Goal: Task Accomplishment & Management: Use online tool/utility

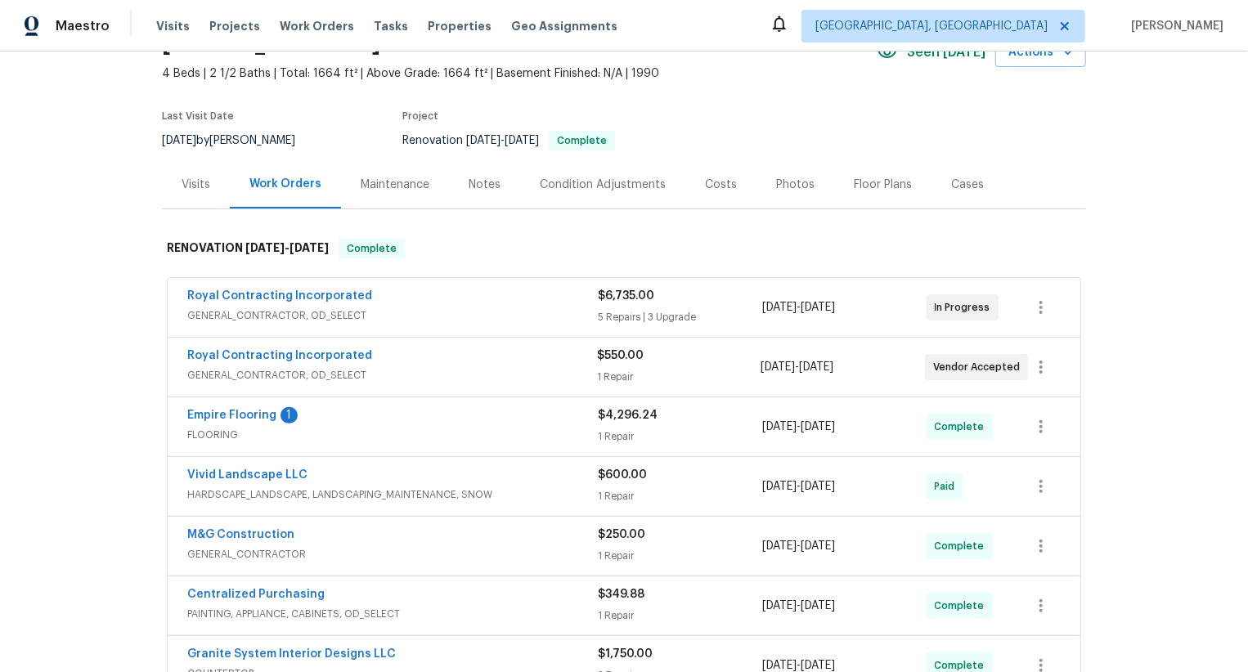
scroll to position [167, 0]
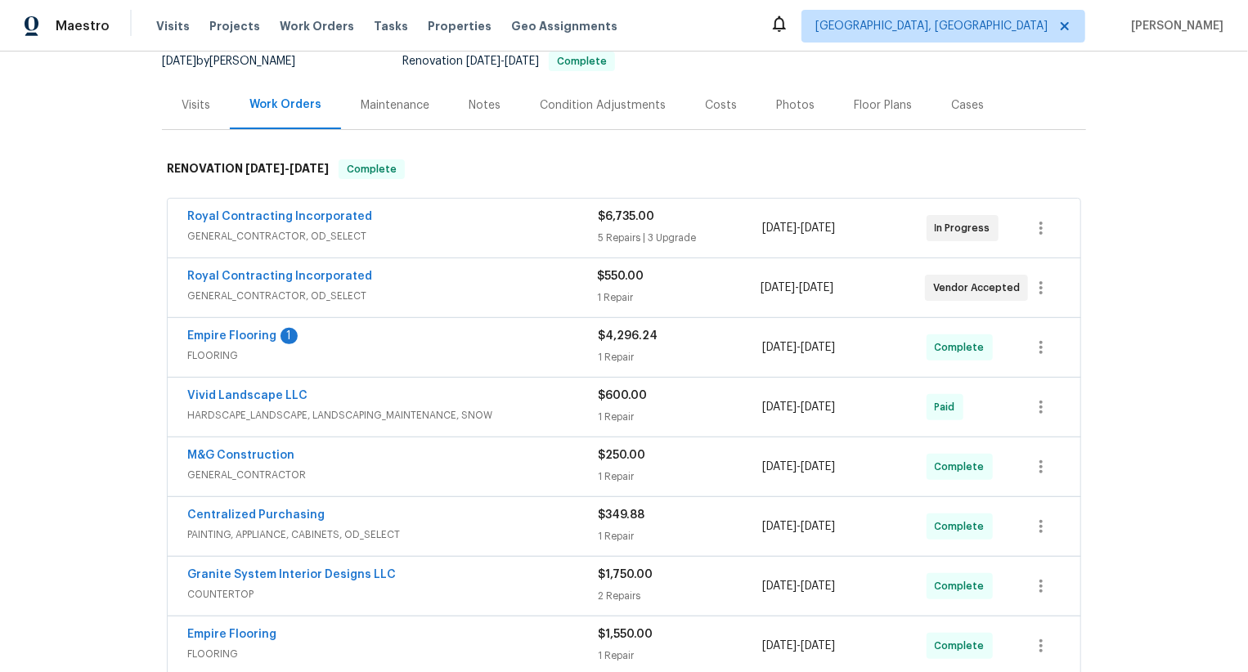
click at [168, 273] on div "Royal Contracting Incorporated GENERAL_CONTRACTOR, OD_SELECT $550.00 1 Repair 8…" at bounding box center [624, 287] width 913 height 59
copy link "Royal Contracting Incorporated"
click at [170, 211] on div "Royal Contracting Incorporated GENERAL_CONTRACTOR, OD_SELECT $6,735.00 5 Repair…" at bounding box center [624, 228] width 913 height 59
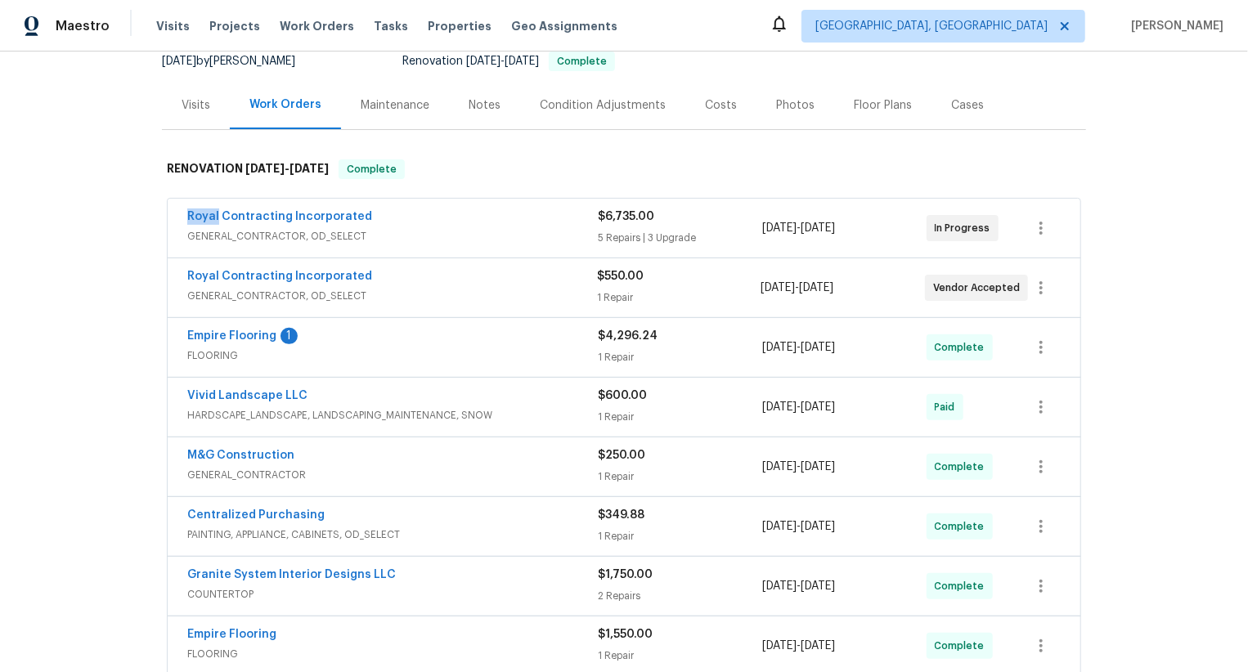
click at [170, 211] on div "Royal Contracting Incorporated GENERAL_CONTRACTOR, OD_SELECT $6,735.00 5 Repair…" at bounding box center [624, 228] width 913 height 59
copy link "Royal Contracting Incorporated"
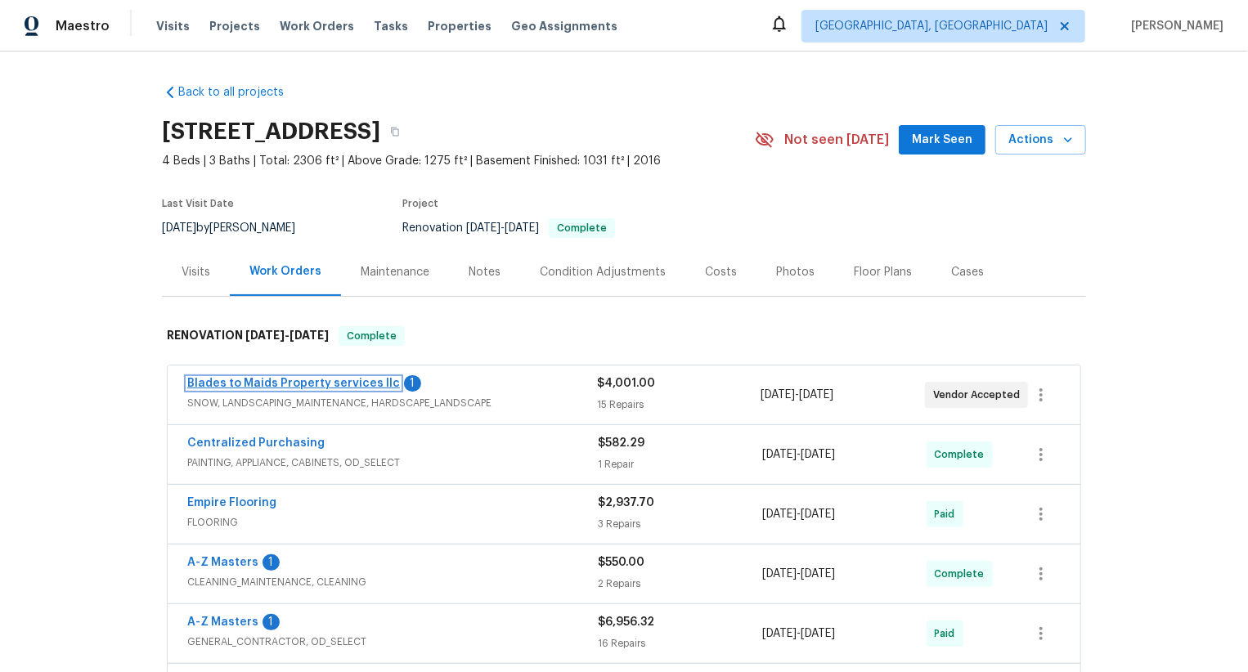
click at [370, 384] on link "Blades to Maids Property services llc" at bounding box center [293, 383] width 213 height 11
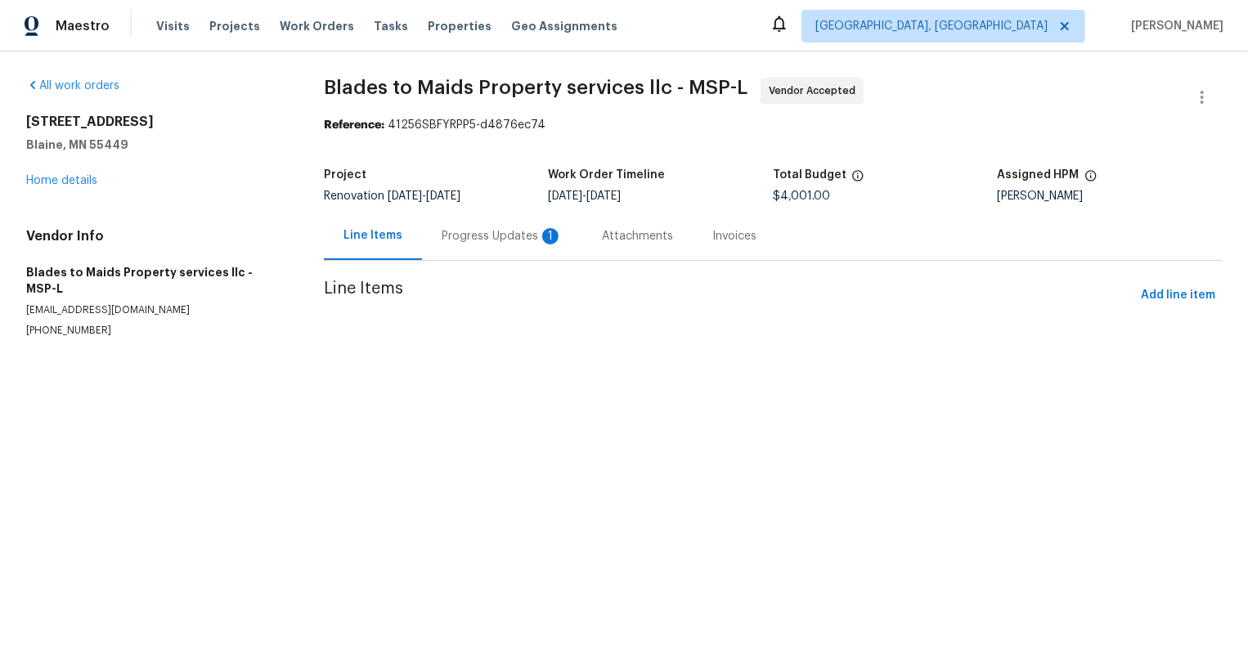
click at [489, 242] on section "Blades to Maids Property services llc - MSP-L Vendor Accepted Reference: 41256S…" at bounding box center [773, 227] width 898 height 299
click at [489, 242] on div at bounding box center [624, 336] width 1248 height 672
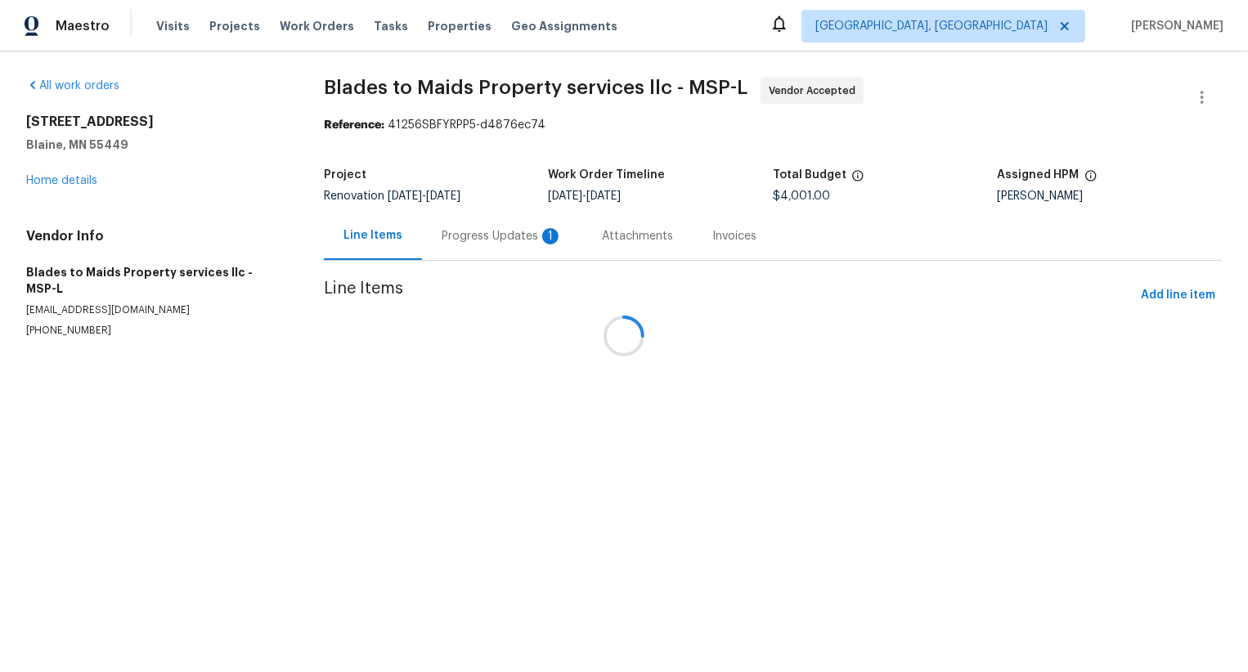
click at [489, 242] on div at bounding box center [624, 336] width 1248 height 672
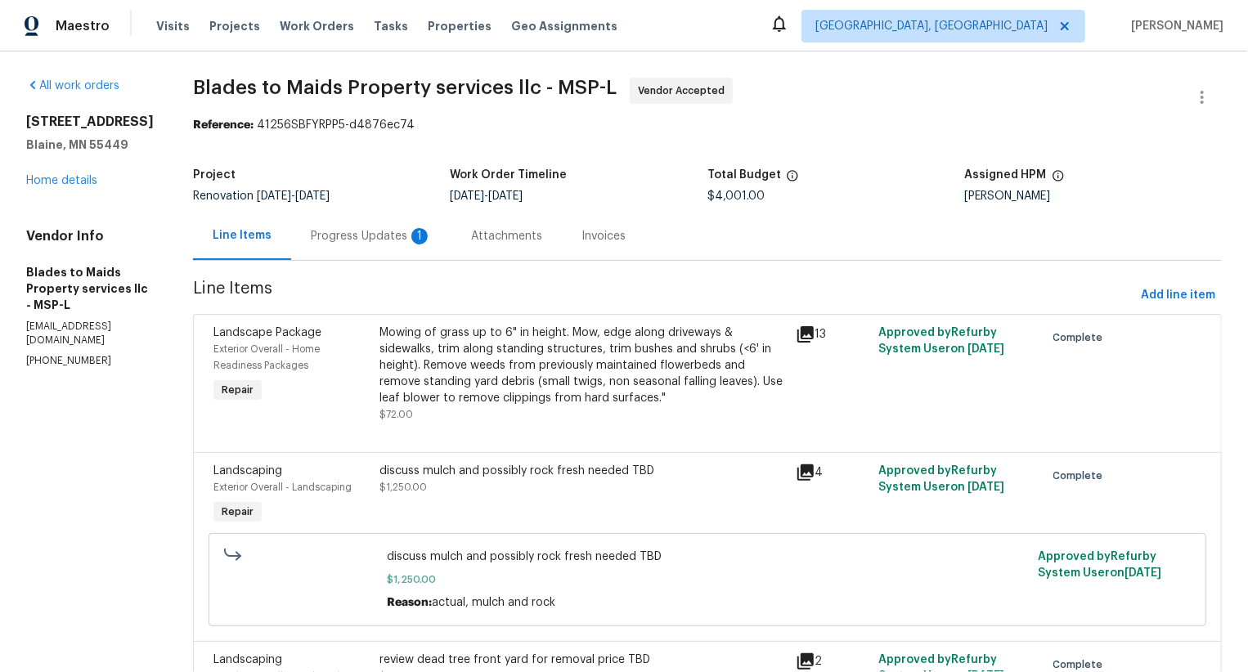
click at [496, 235] on div "Attachments" at bounding box center [506, 236] width 71 height 16
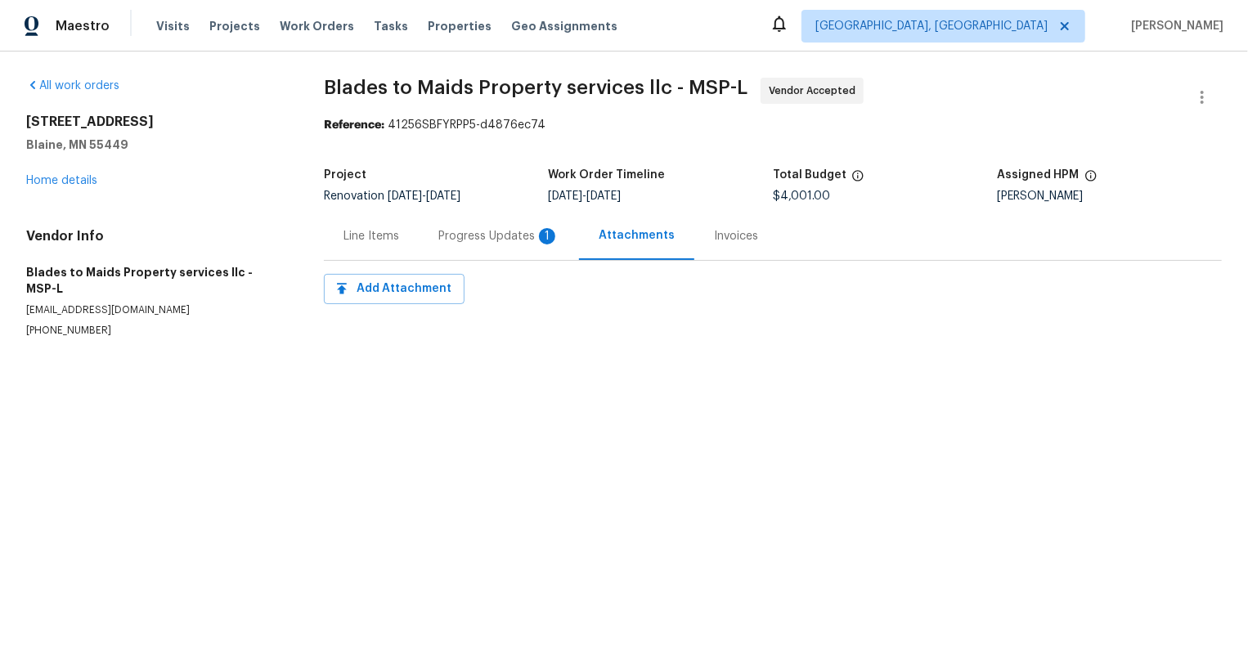
click at [471, 235] on div "Progress Updates 1" at bounding box center [498, 236] width 121 height 16
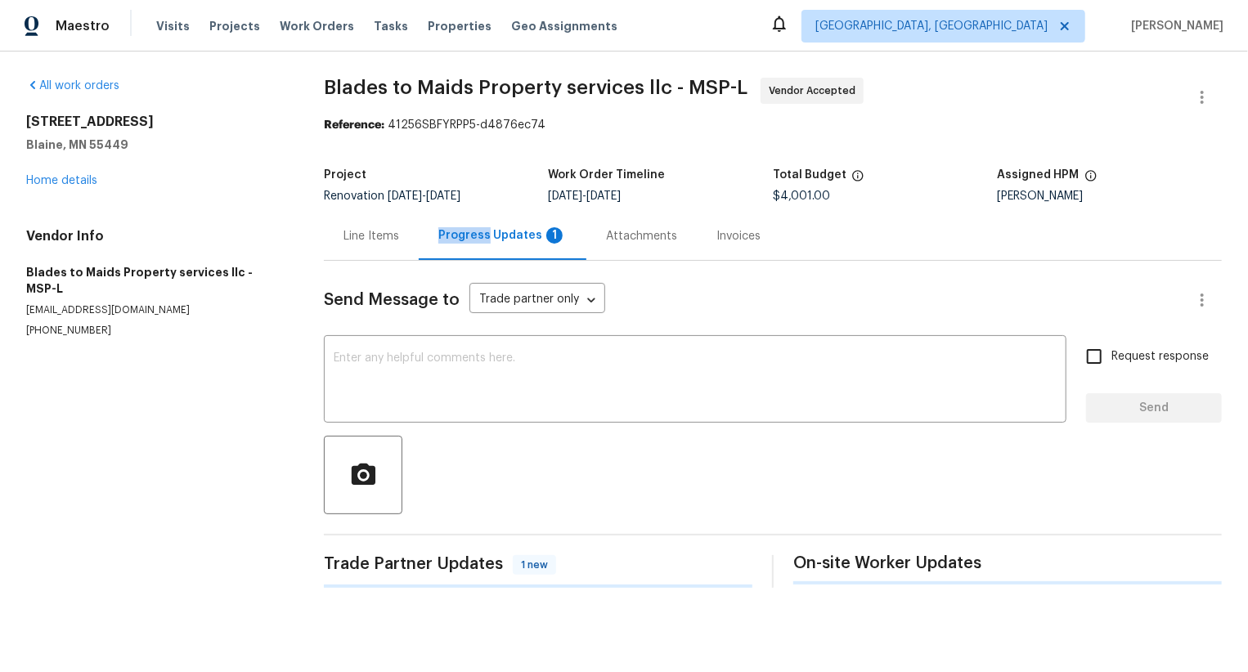
click at [471, 235] on div "Progress Updates 1" at bounding box center [502, 235] width 128 height 16
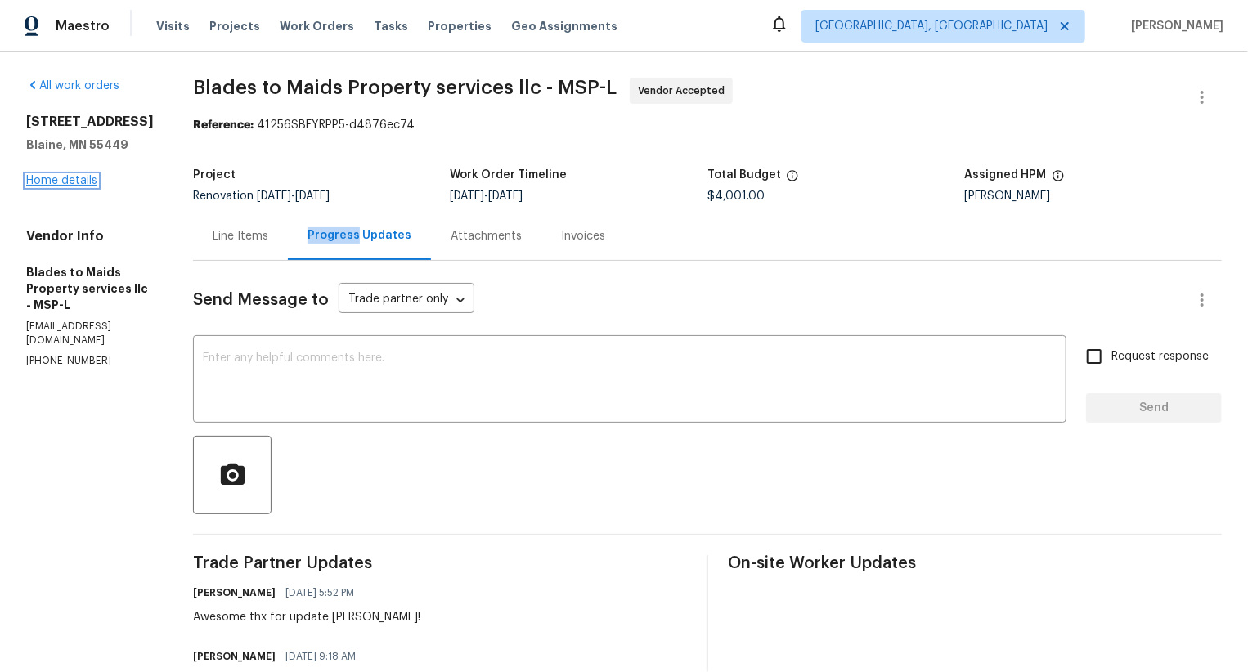
click at [63, 186] on link "Home details" at bounding box center [61, 180] width 71 height 11
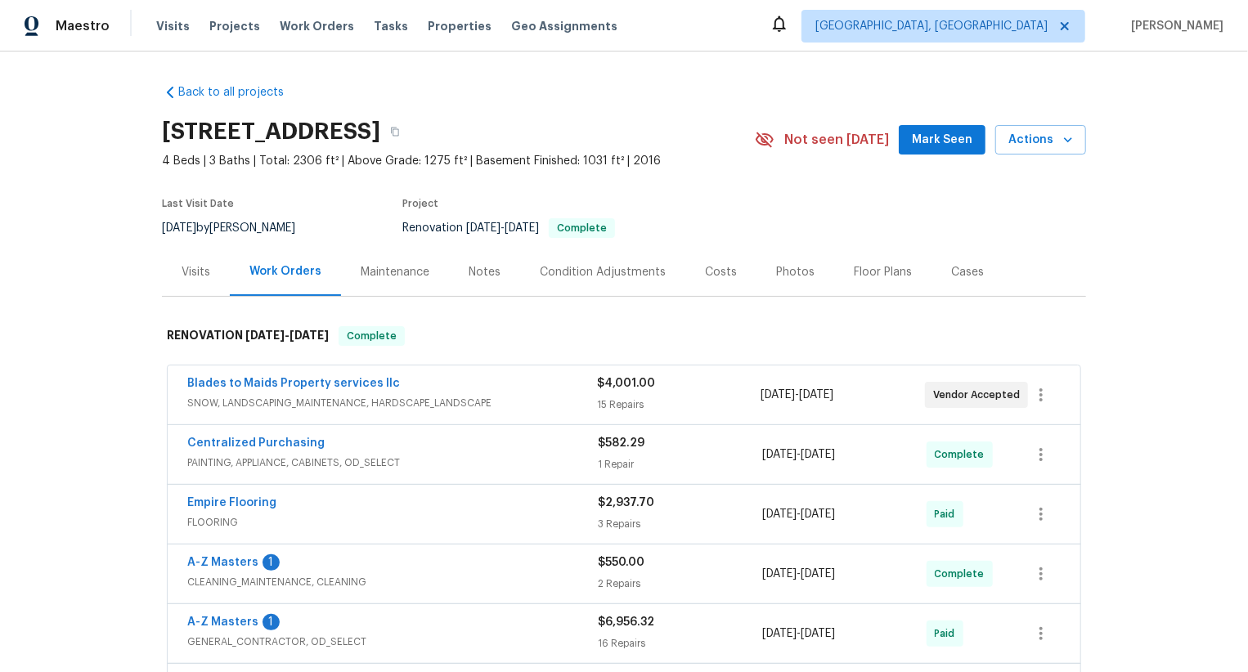
click at [167, 384] on div "Blades to Maids Property services llc SNOW, LANDSCAPING_MAINTENANCE, HARDSCAPE_…" at bounding box center [624, 395] width 914 height 61
copy link "Blades to Maids Property services llc"
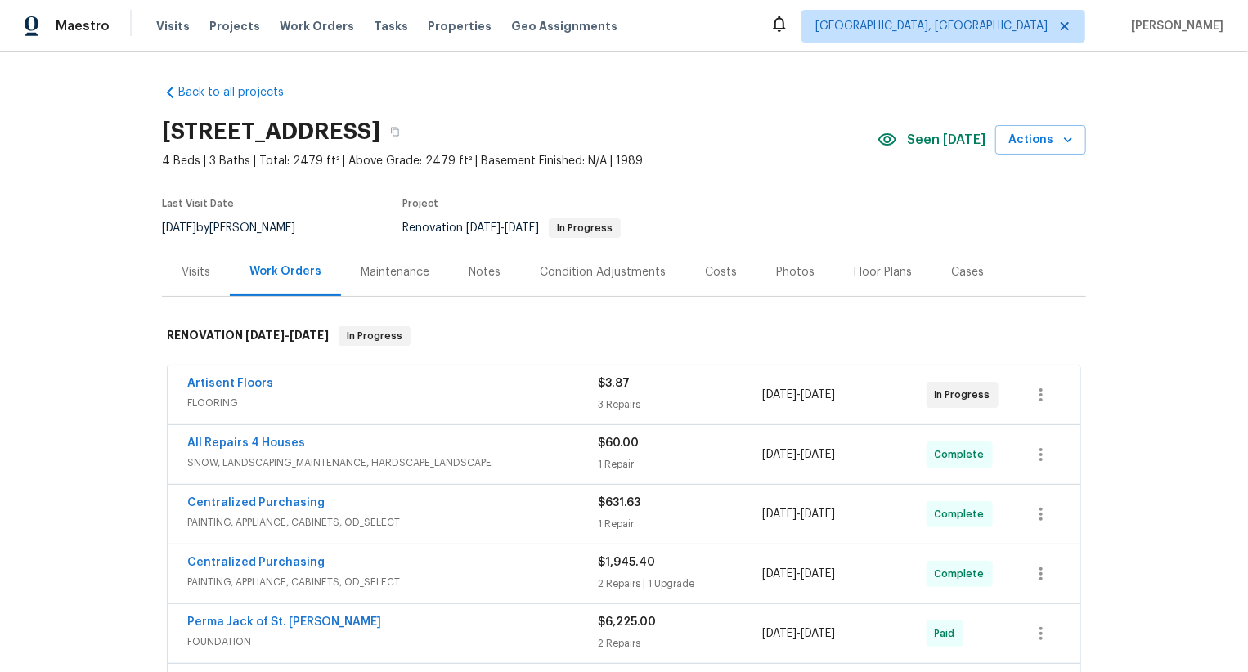
scroll to position [82, 0]
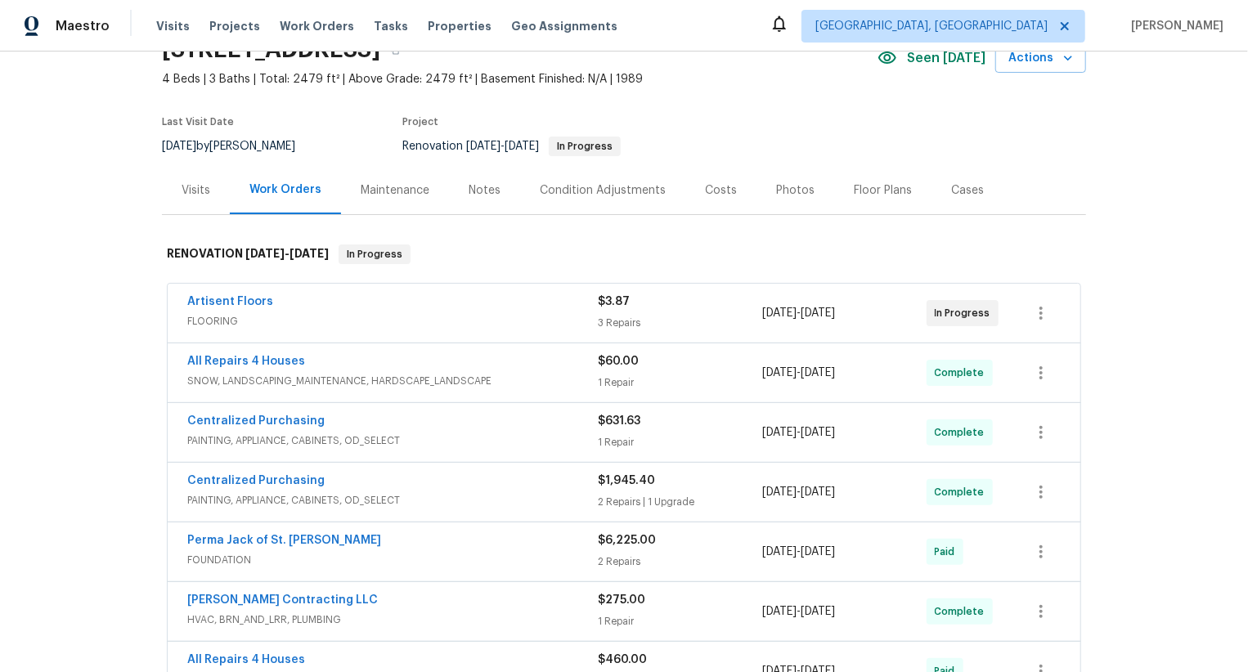
click at [175, 302] on div "Artisent Floors FLOORING $3.87 3 Repairs [DATE] - [DATE] In Progress" at bounding box center [624, 313] width 913 height 59
click at [175, 302] on div "Artisent Floors FLOORING $3.87 3 Repairs 4/22/2025 - 8/12/2025 In Progress" at bounding box center [624, 313] width 913 height 59
copy link "Artisent Floors"
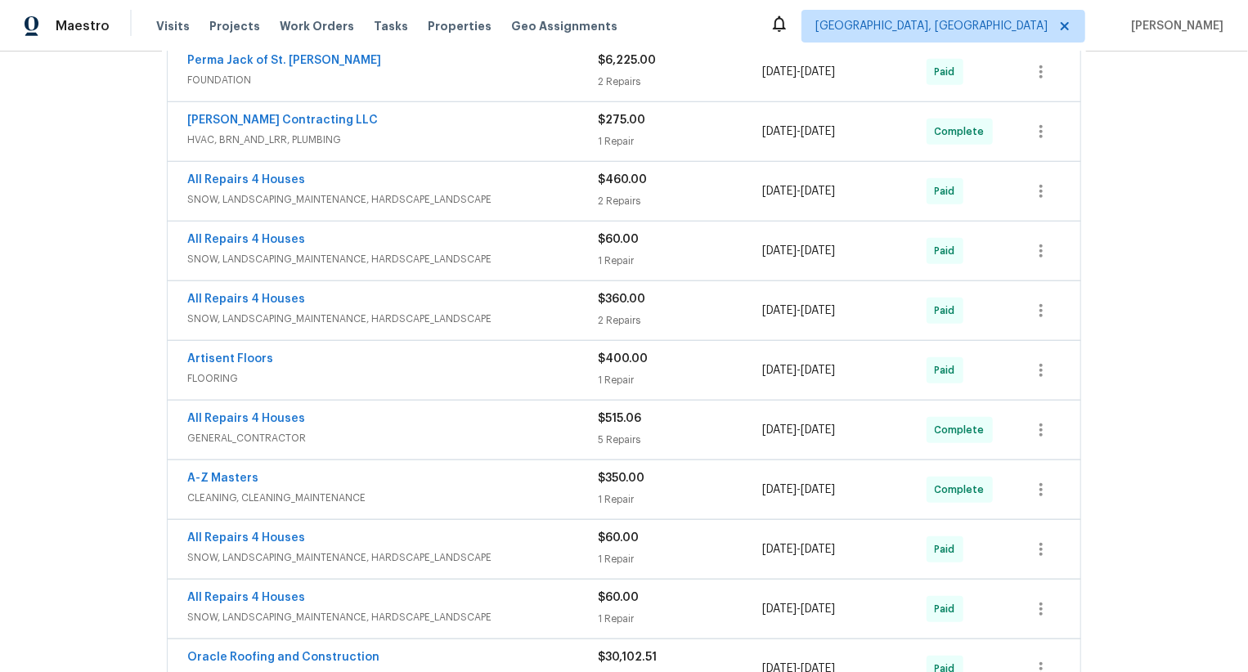
scroll to position [901, 0]
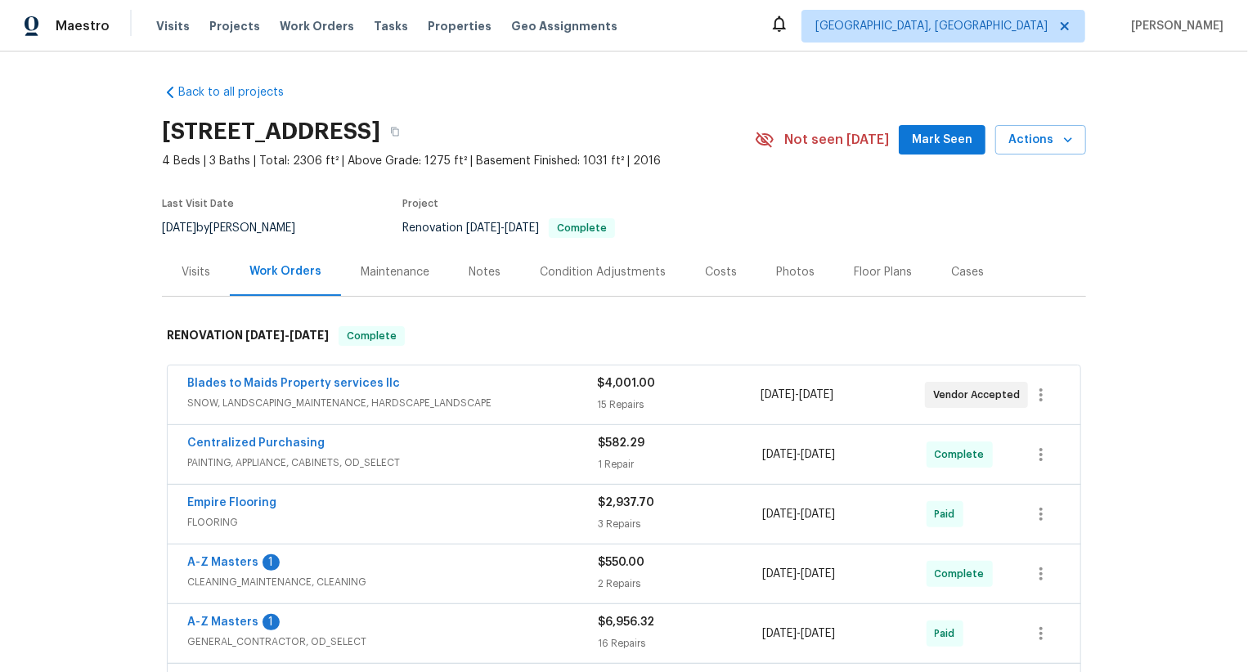
scroll to position [305, 0]
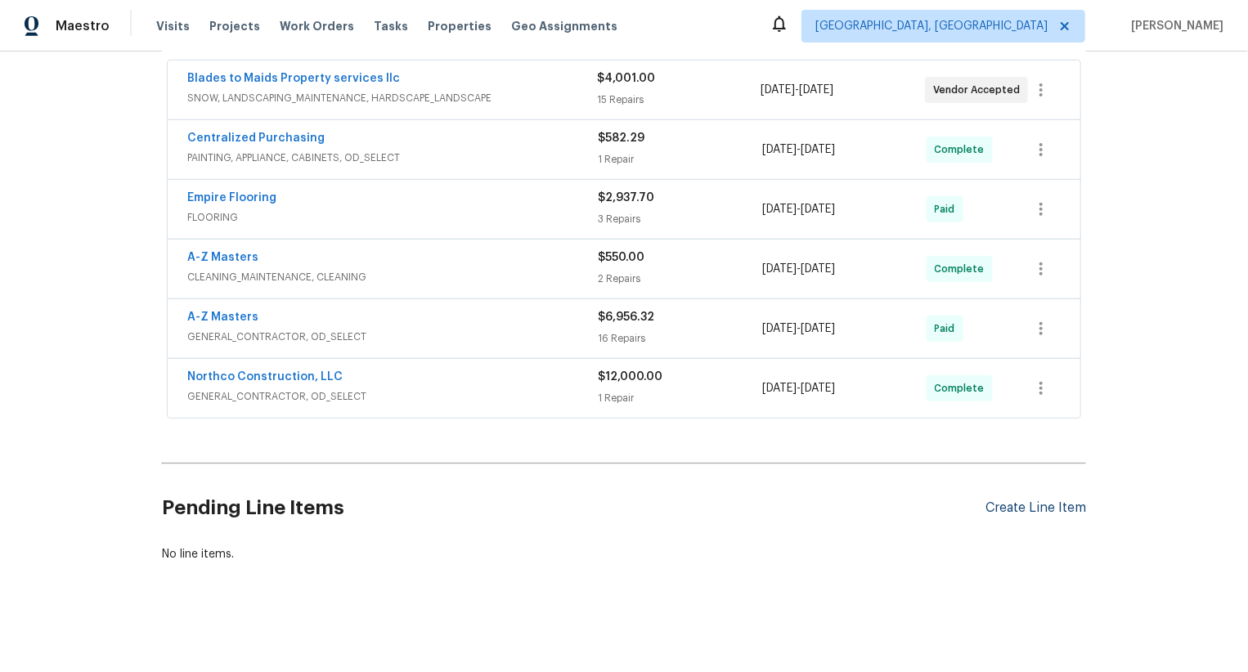
click at [1044, 511] on div "Create Line Item" at bounding box center [1036, 509] width 101 height 16
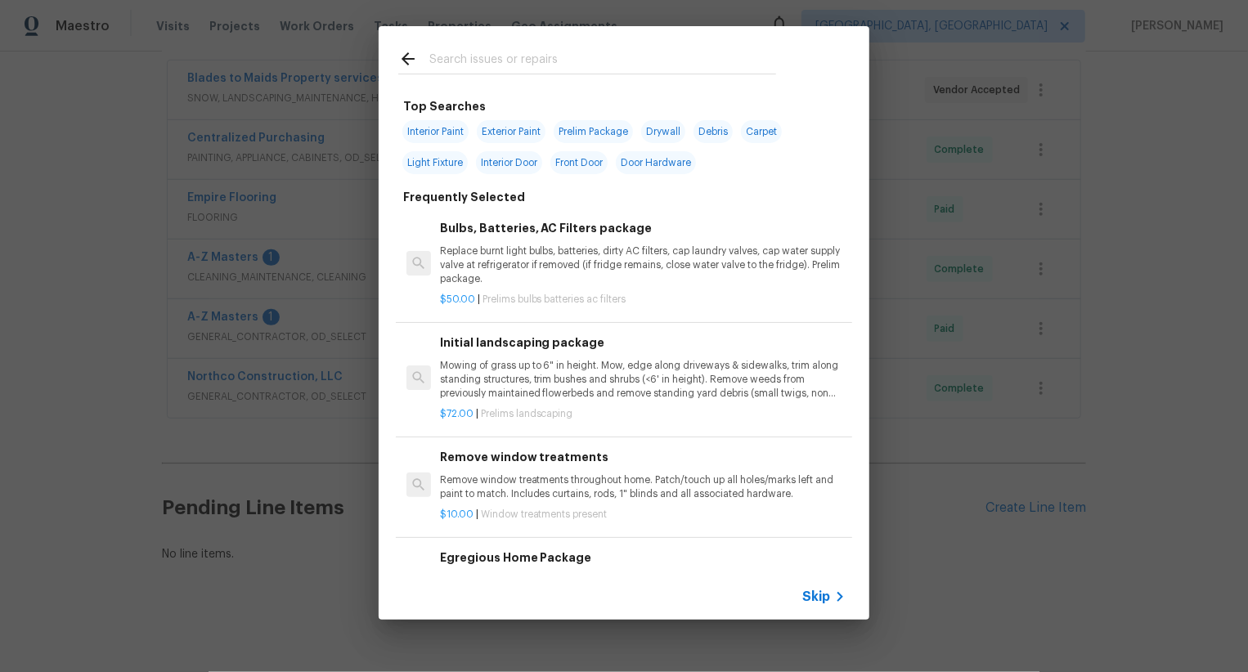
click at [806, 598] on span "Skip" at bounding box center [816, 597] width 28 height 16
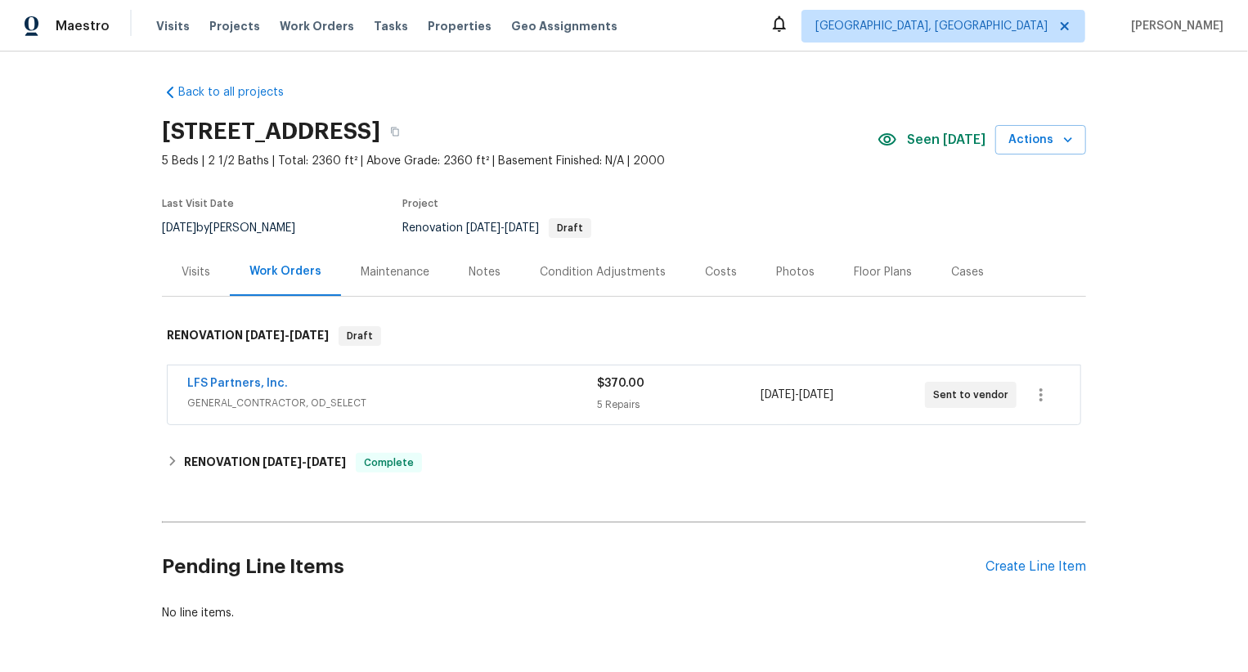
click at [163, 387] on div "LFS Partners, Inc. GENERAL_CONTRACTOR, OD_SELECT $370.00 5 Repairs [DATE] - [DA…" at bounding box center [624, 396] width 924 height 68
click at [163, 387] on div "LFS Partners, Inc. GENERAL_CONTRACTOR, OD_SELECT $370.00 5 Repairs 8/22/2025 - …" at bounding box center [624, 396] width 924 height 68
copy link "LFS Partners, Inc."
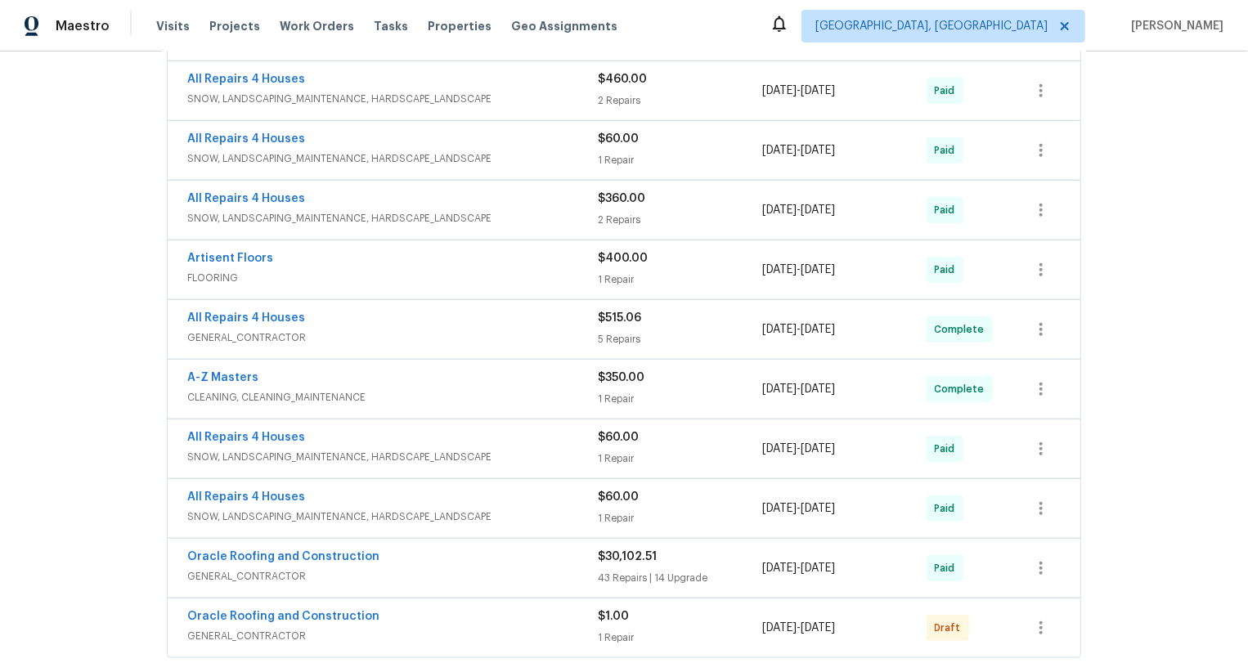
scroll to position [901, 0]
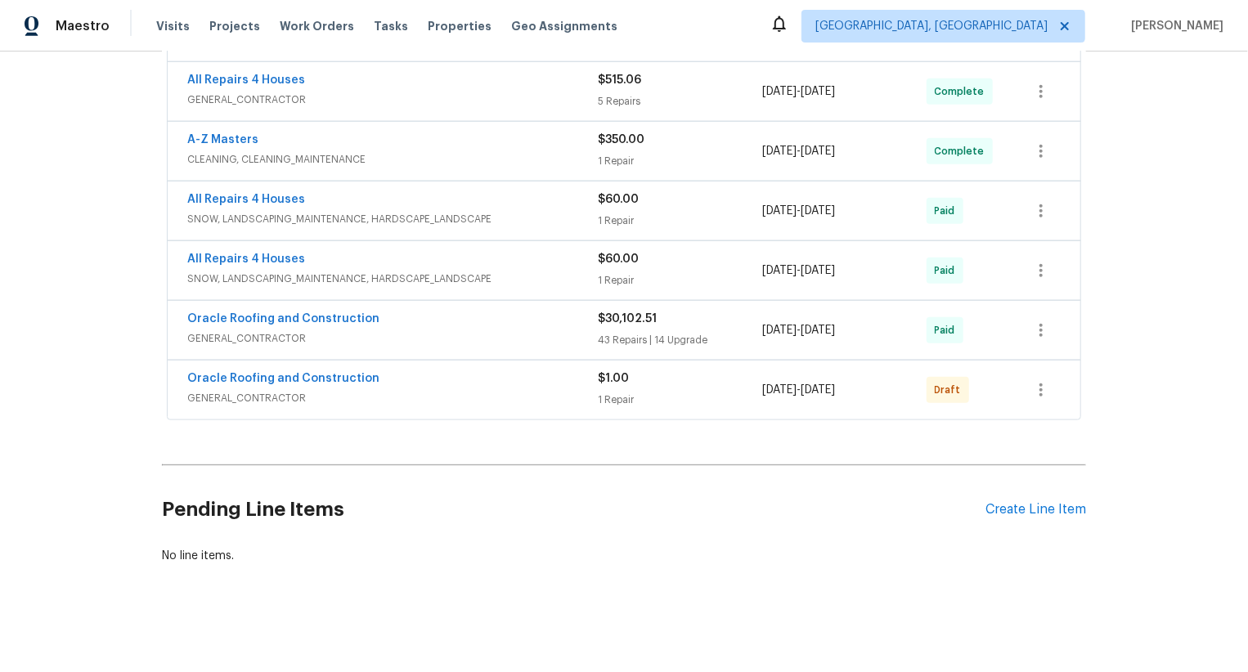
click at [1073, 514] on div "Pending Line Items Create Line Item" at bounding box center [624, 510] width 924 height 76
click at [1064, 508] on div "Create Line Item" at bounding box center [1036, 510] width 101 height 16
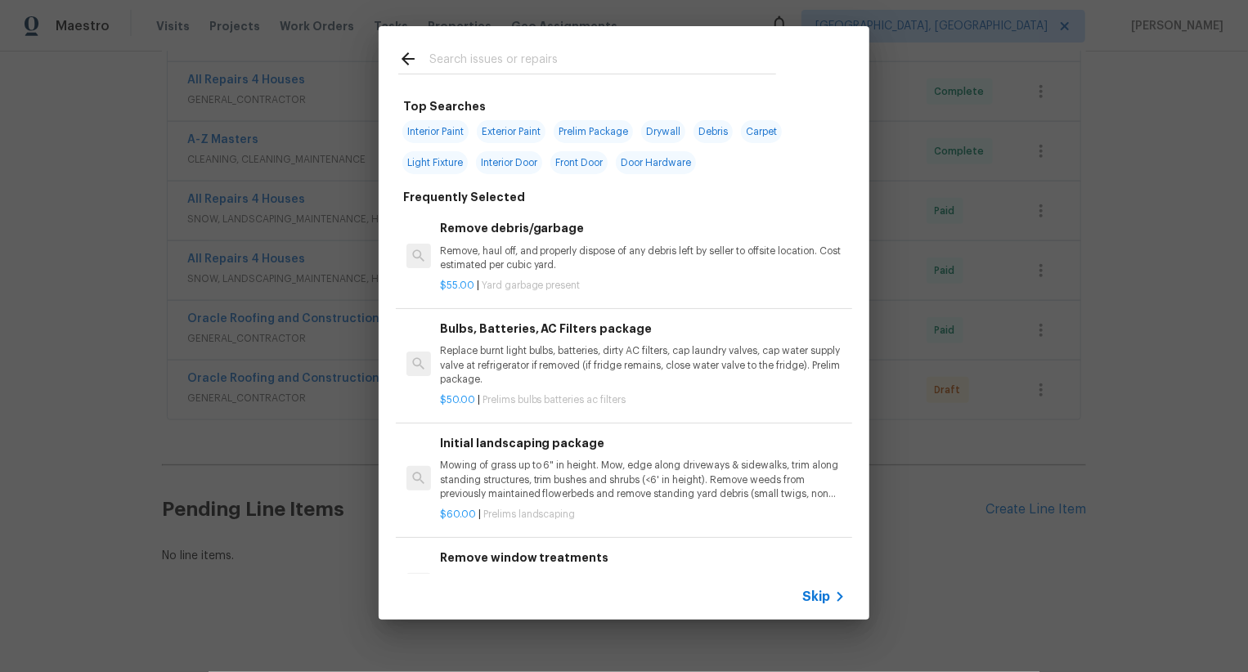
click at [827, 595] on span "Skip" at bounding box center [816, 597] width 28 height 16
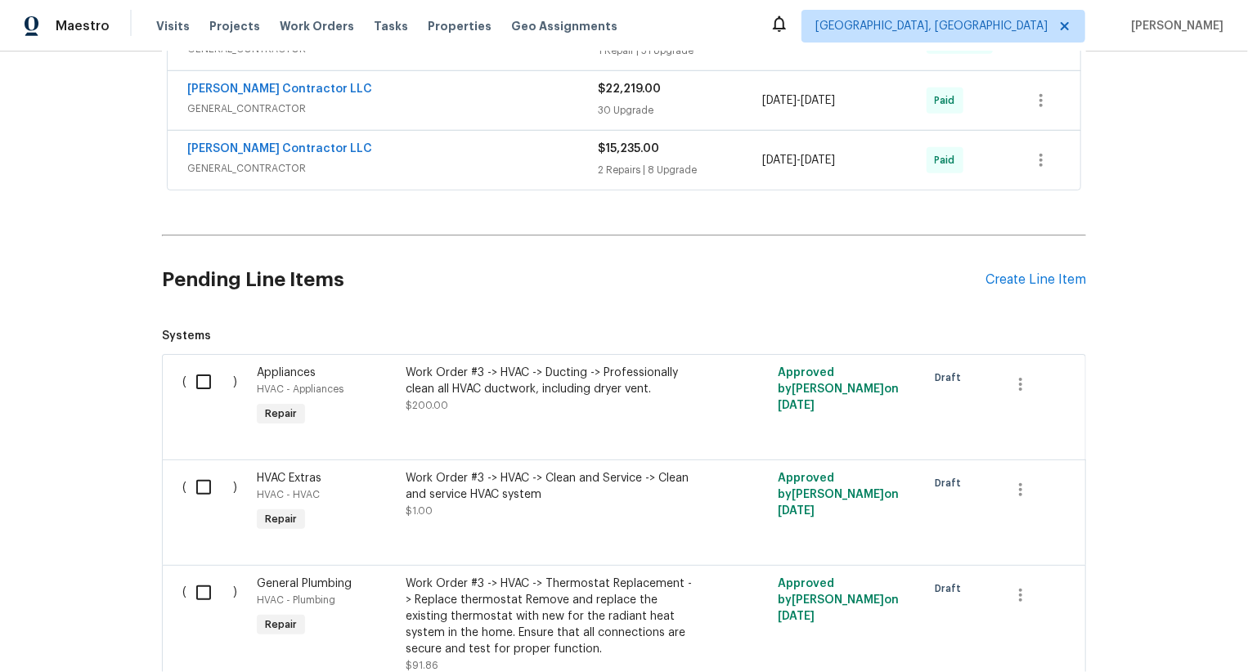
click at [452, 244] on h2 "Pending Line Items" at bounding box center [574, 280] width 824 height 76
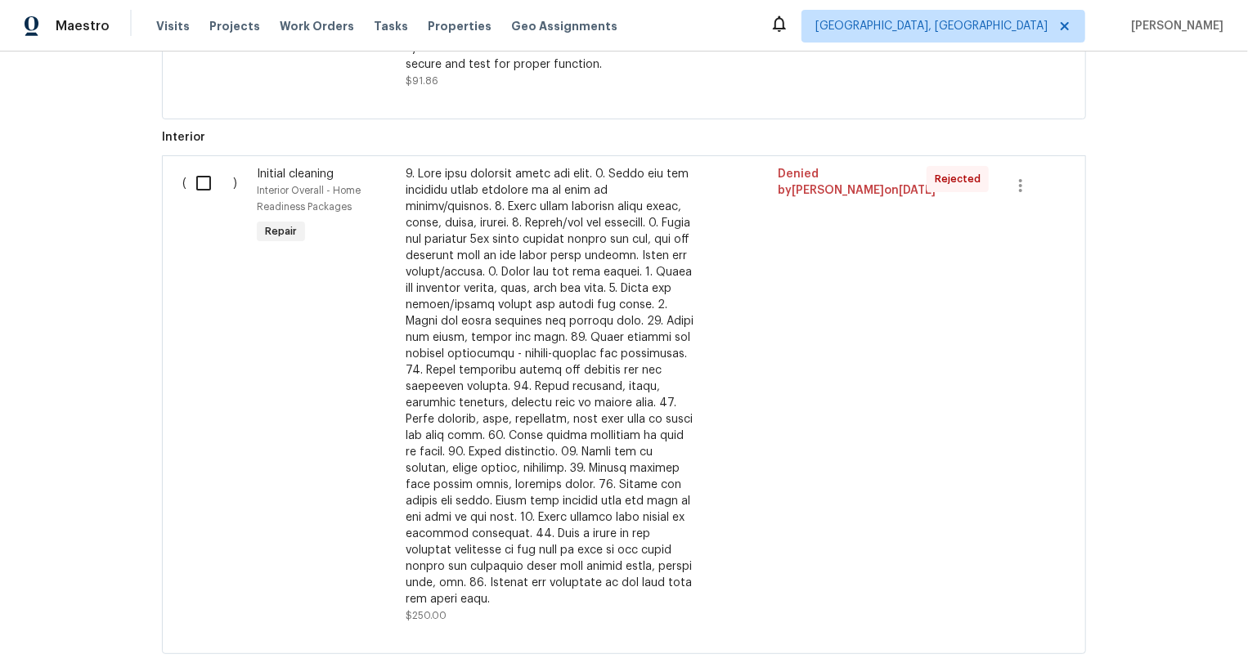
scroll to position [1194, 0]
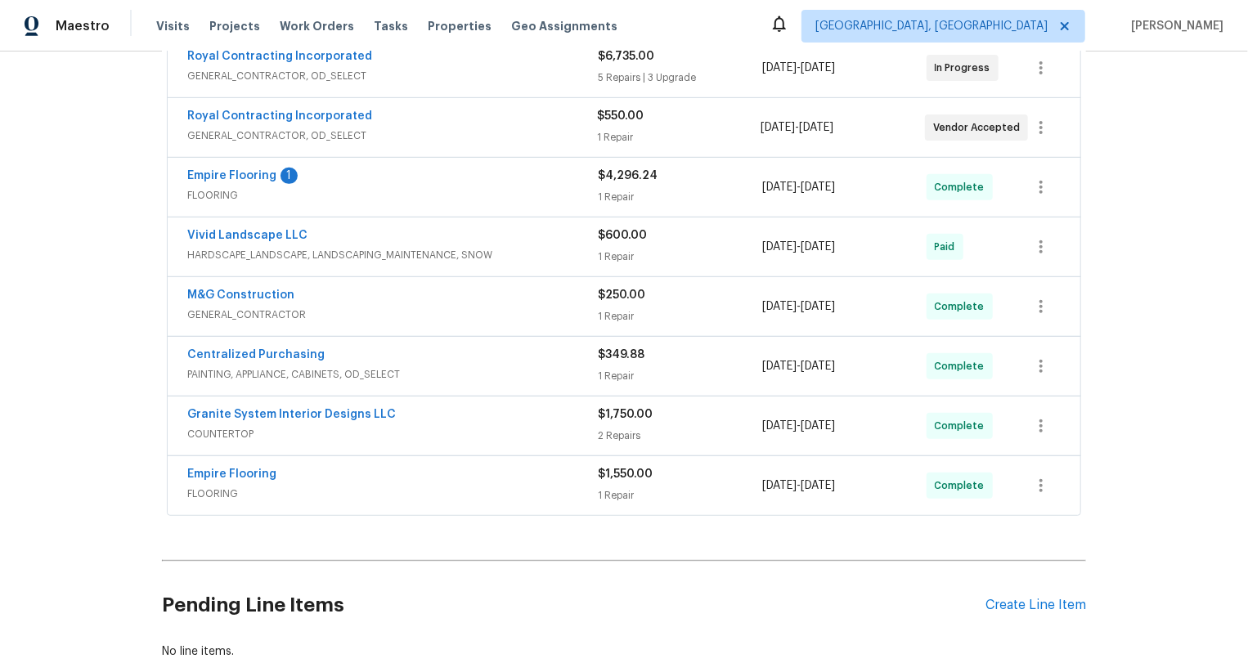
scroll to position [425, 0]
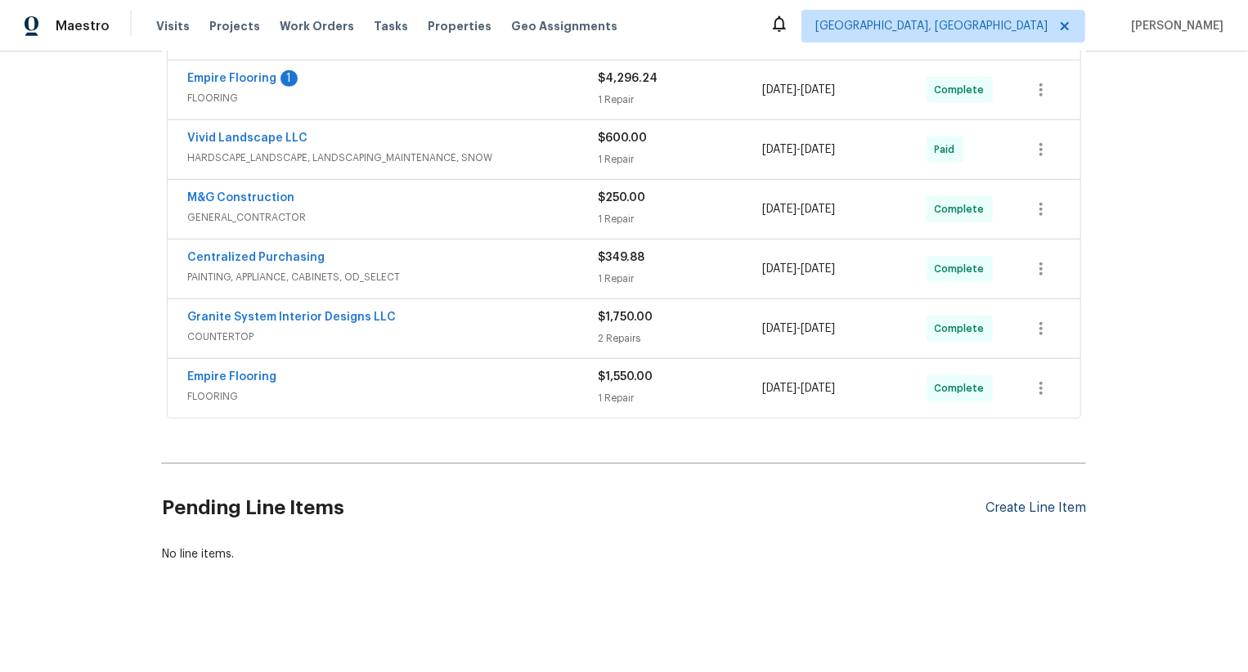
click at [1034, 507] on div "Create Line Item" at bounding box center [1036, 509] width 101 height 16
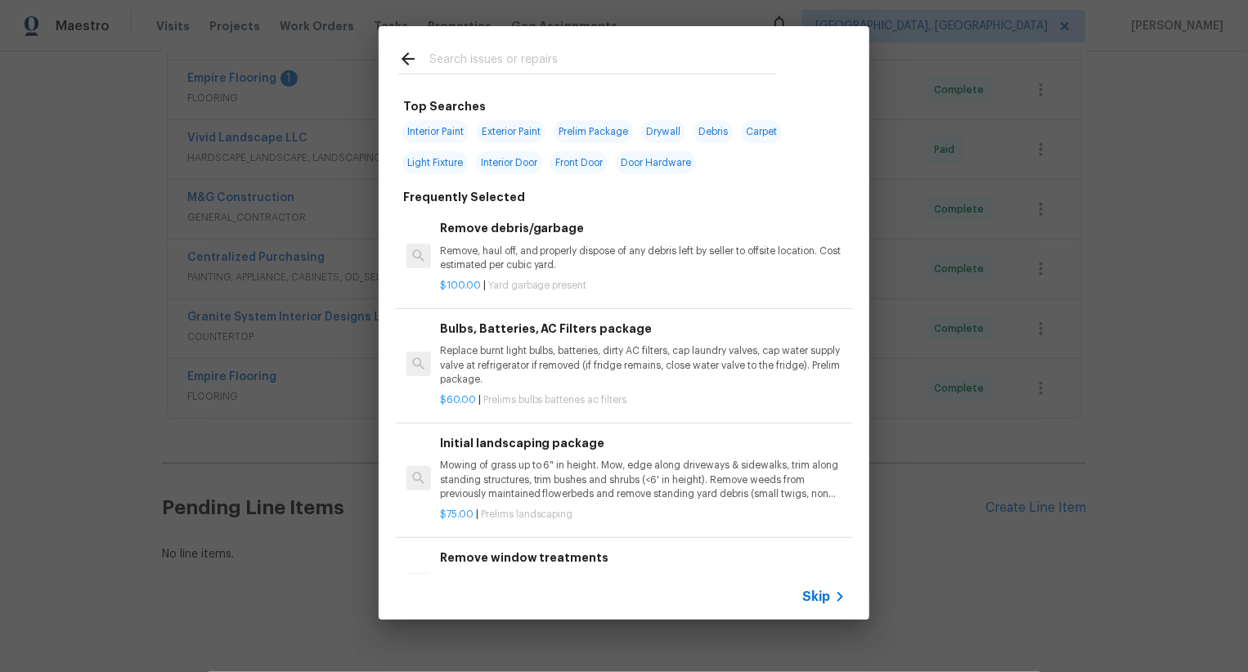
click at [813, 600] on span "Skip" at bounding box center [816, 597] width 28 height 16
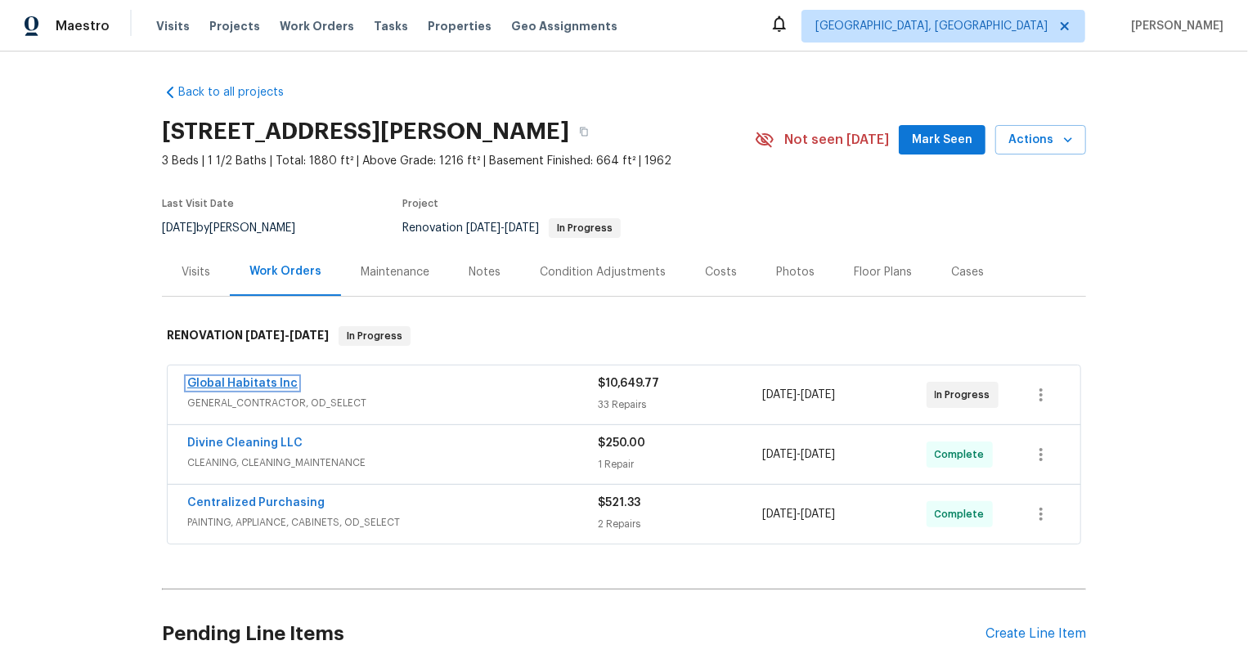
click at [260, 385] on link "Global Habitats Inc" at bounding box center [242, 383] width 110 height 11
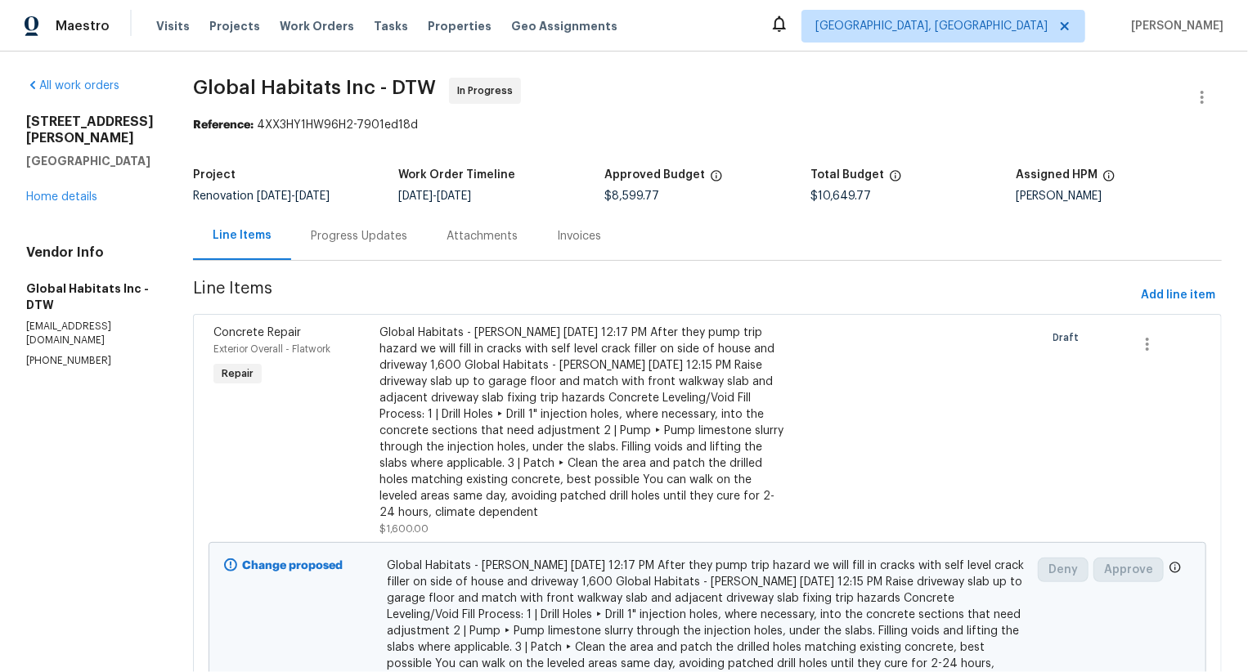
click at [452, 245] on div "Attachments" at bounding box center [482, 236] width 110 height 48
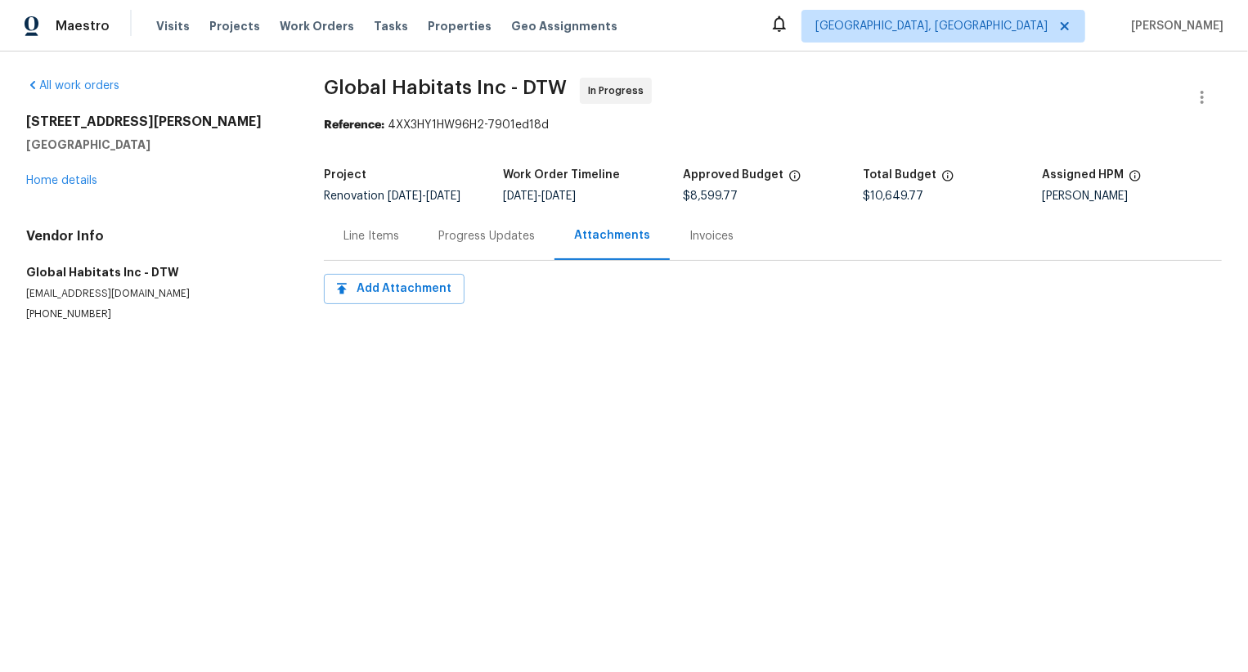
click at [454, 245] on div "Progress Updates" at bounding box center [486, 236] width 97 height 16
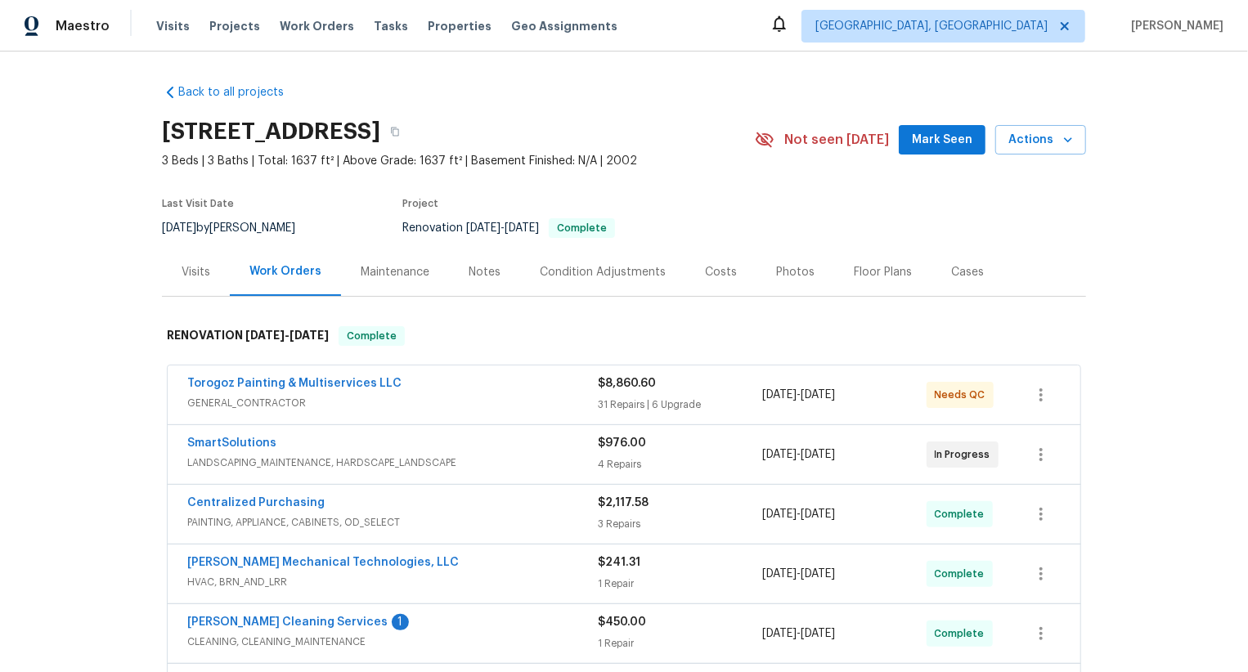
scroll to position [247, 0]
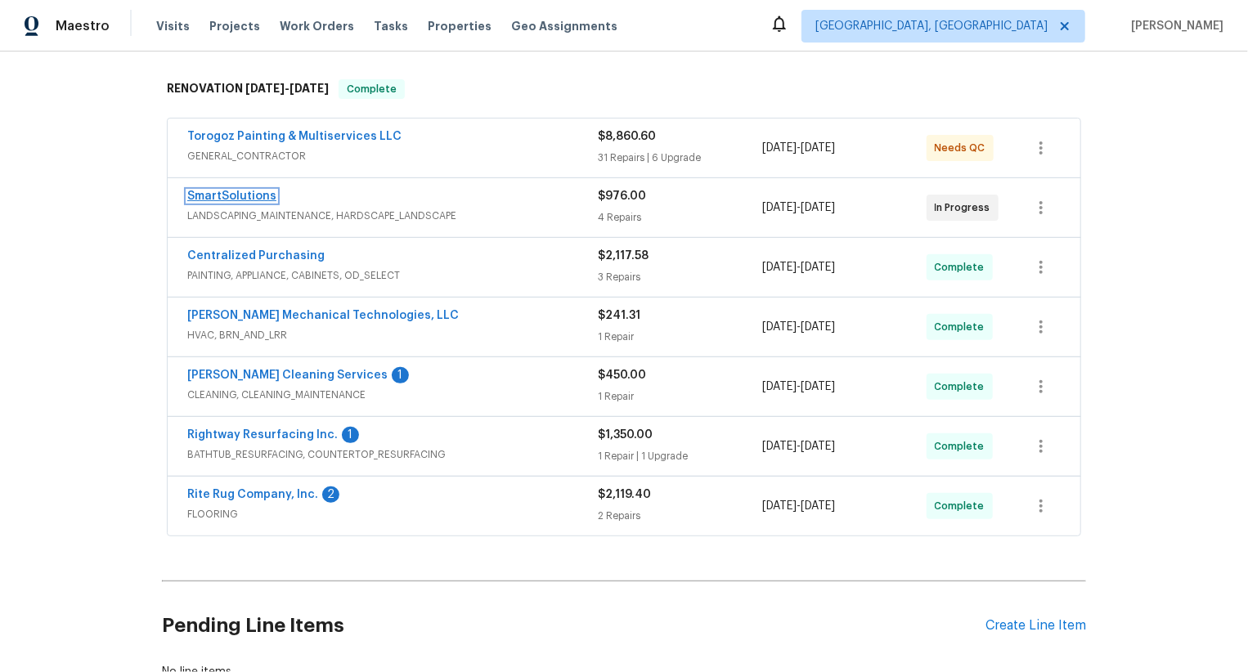
click at [262, 195] on link "SmartSolutions" at bounding box center [231, 196] width 89 height 11
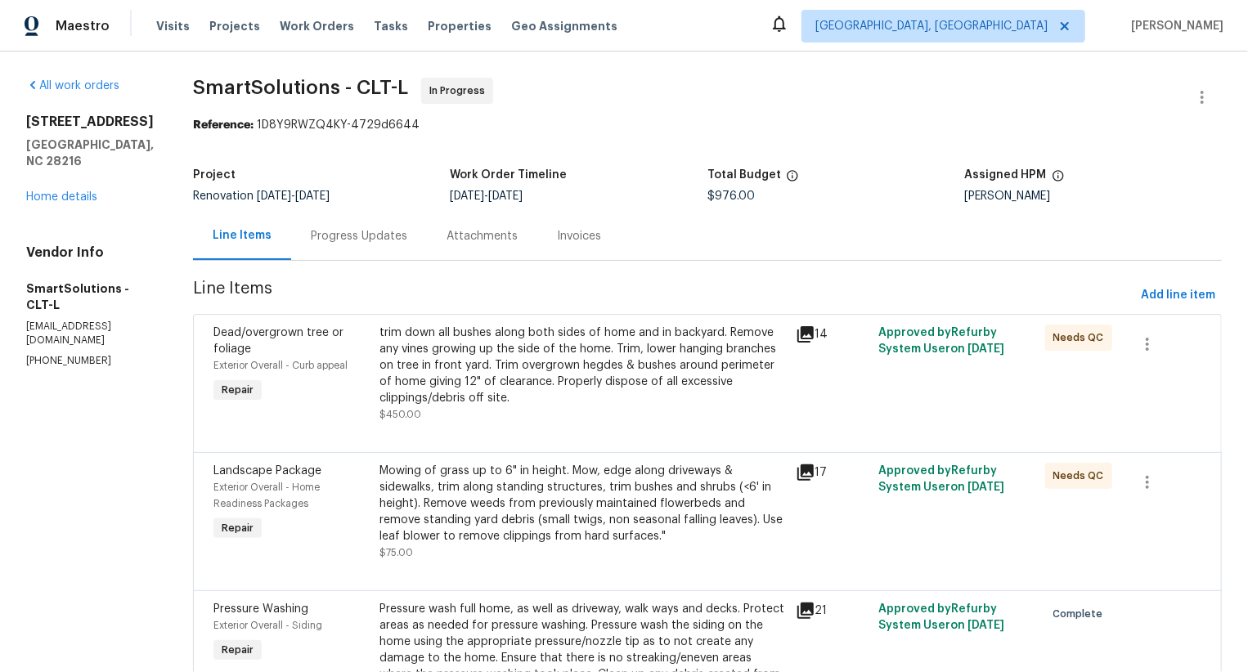
click at [464, 237] on div "Attachments" at bounding box center [482, 236] width 71 height 16
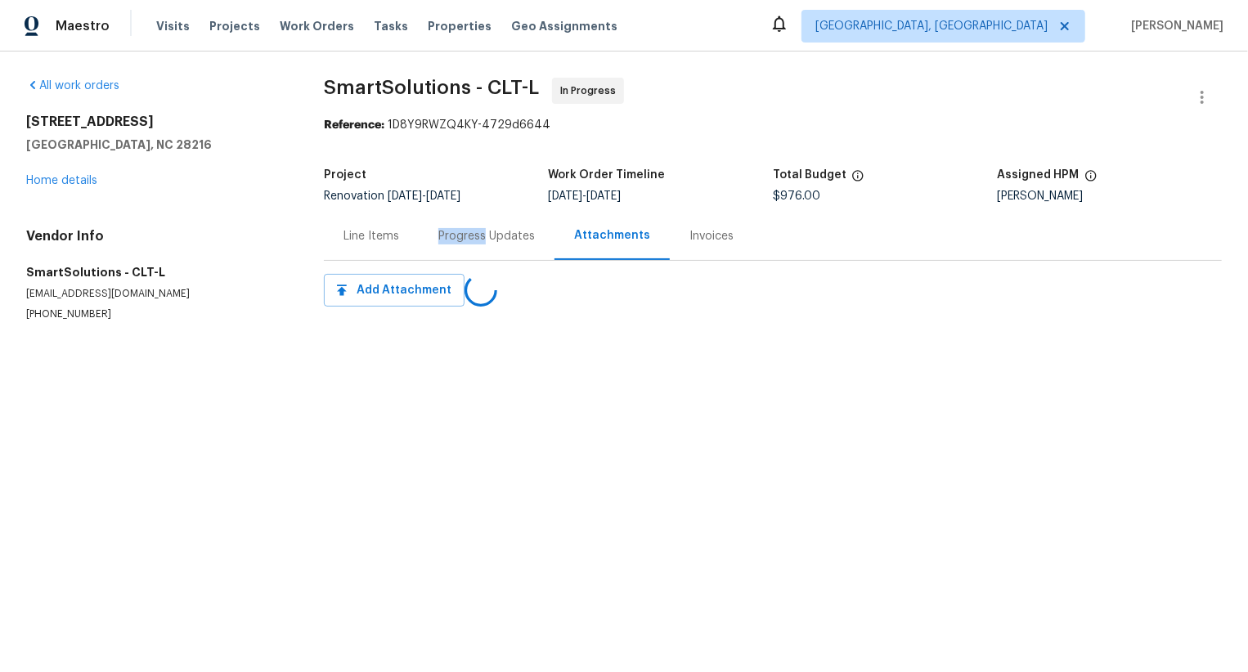
click at [464, 237] on div "Progress Updates" at bounding box center [486, 236] width 97 height 16
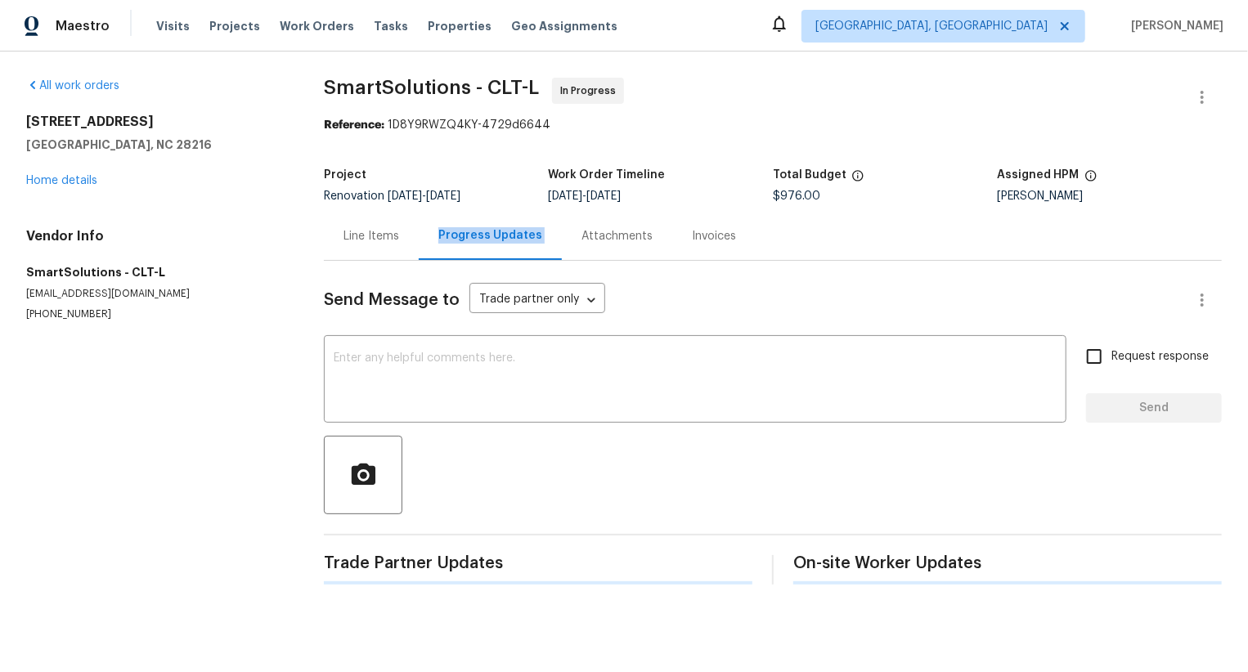
click at [464, 237] on div "Progress Updates" at bounding box center [490, 235] width 104 height 16
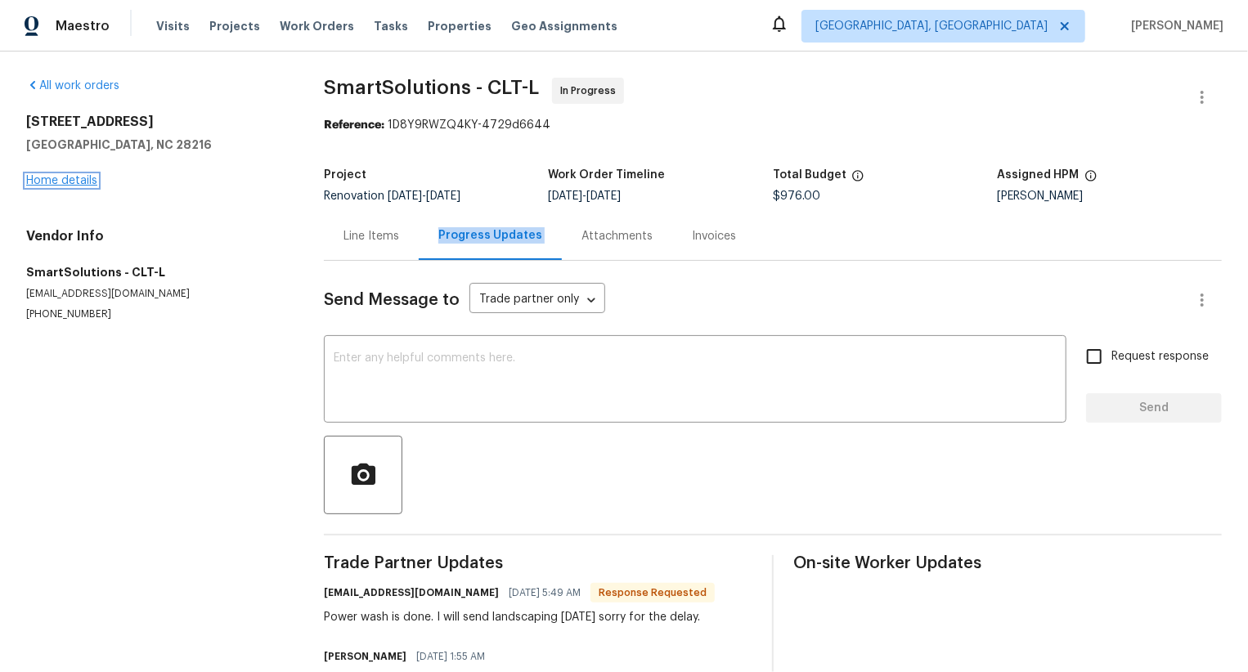
click at [71, 180] on link "Home details" at bounding box center [61, 180] width 71 height 11
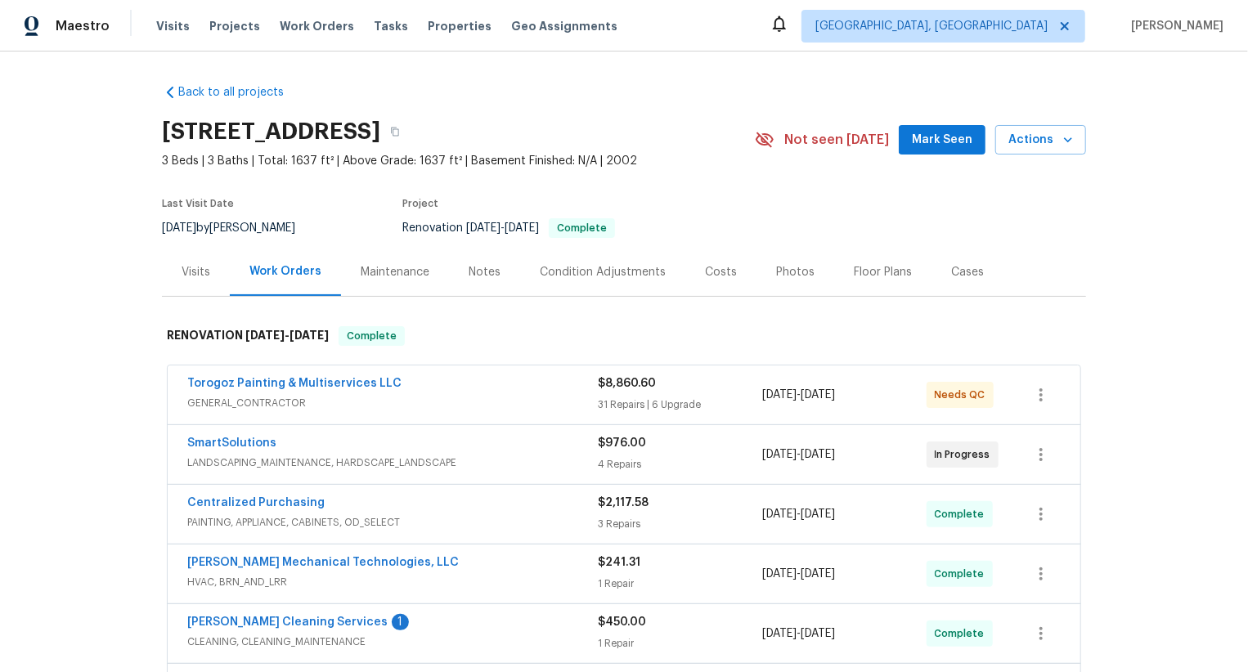
click at [439, 452] on div "SmartSolutions" at bounding box center [392, 445] width 411 height 20
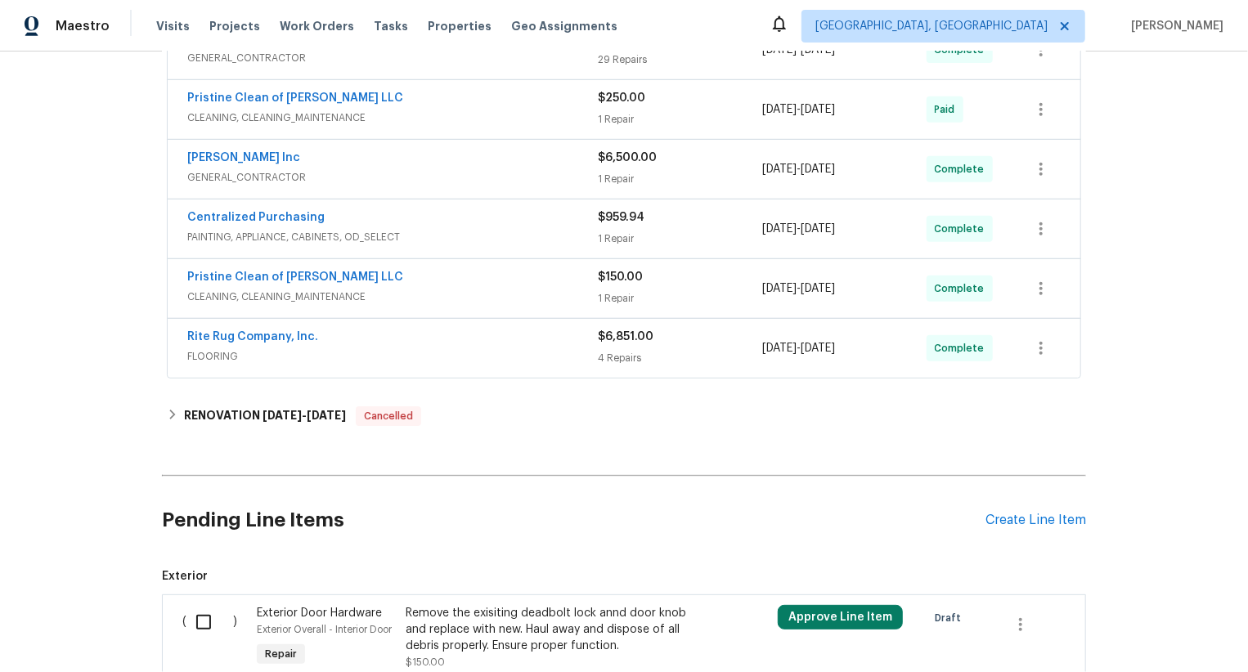
scroll to position [543, 0]
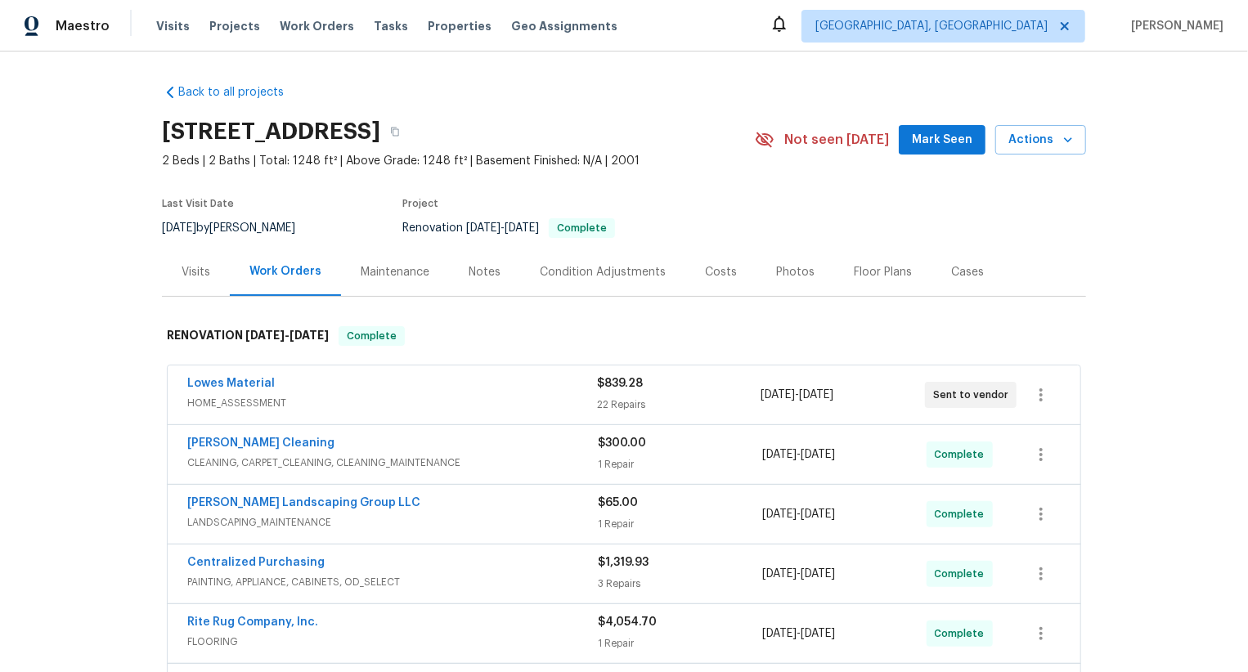
click at [339, 386] on div "Lowes Material" at bounding box center [392, 385] width 410 height 20
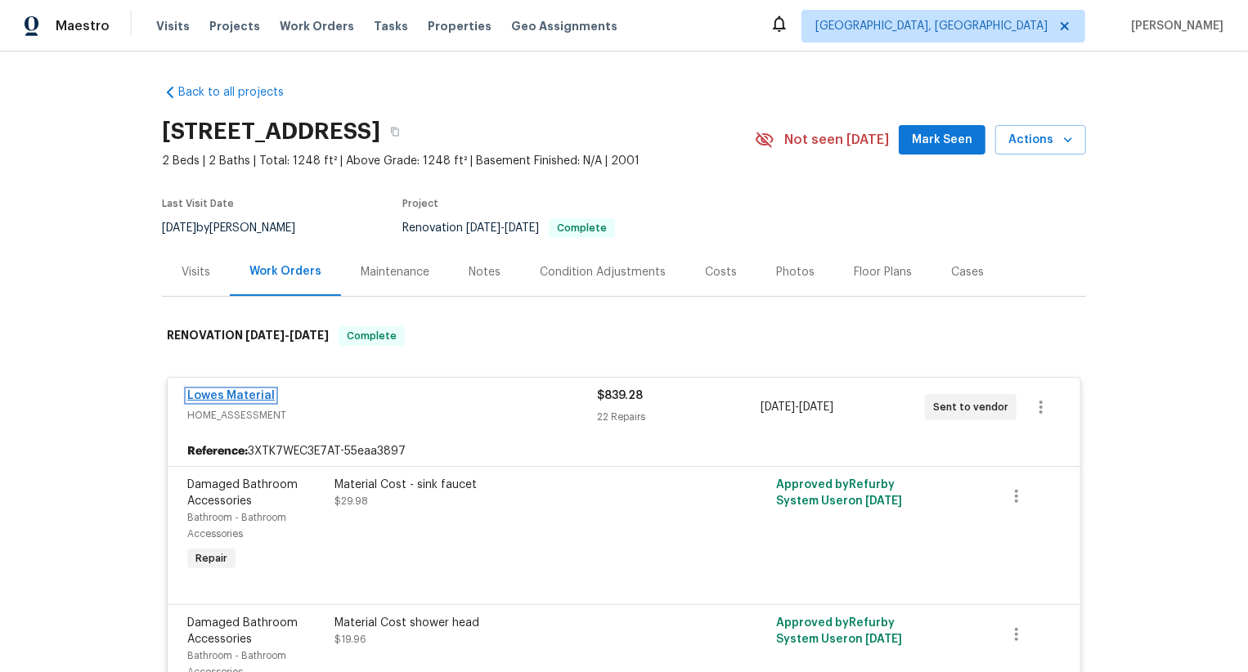
click at [254, 392] on link "Lowes Material" at bounding box center [231, 395] width 88 height 11
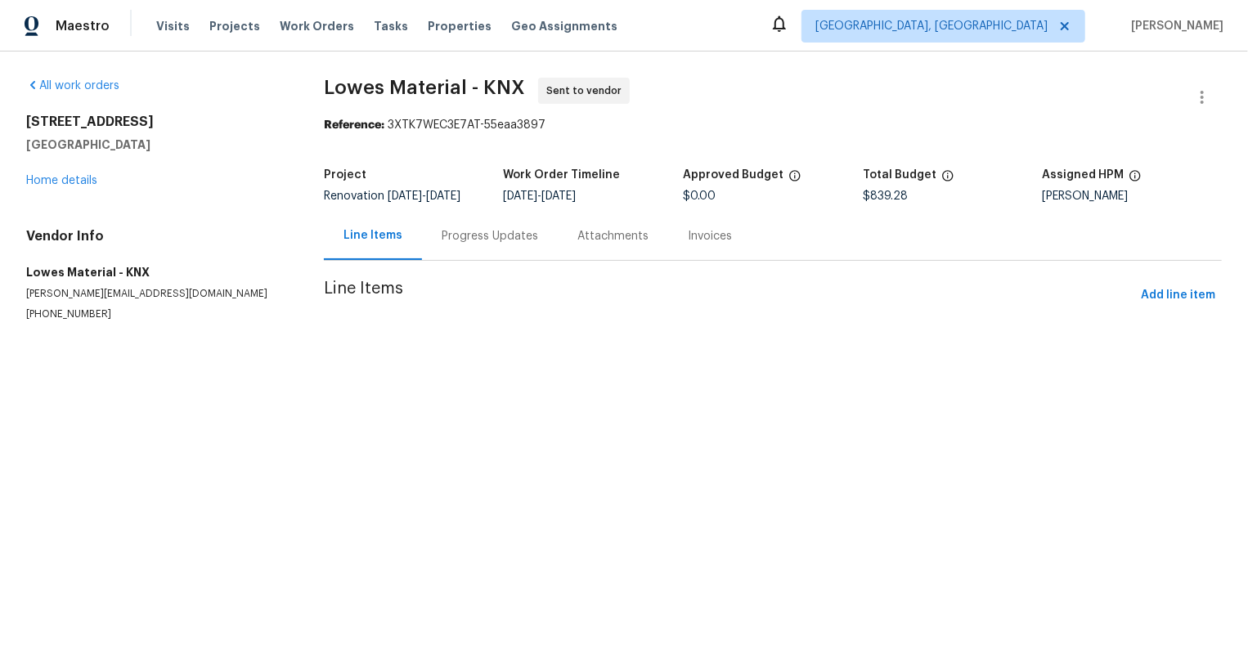
click at [485, 235] on div "Progress Updates" at bounding box center [490, 236] width 97 height 16
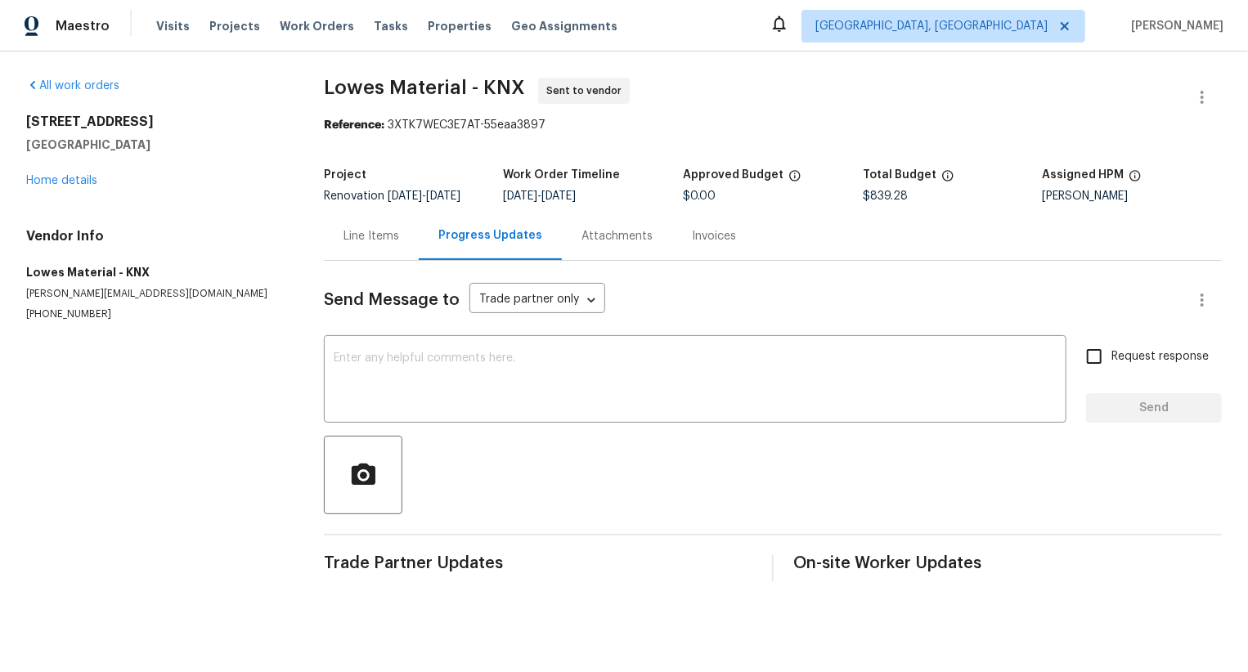
click at [485, 235] on div "Progress Updates" at bounding box center [490, 235] width 104 height 16
click at [77, 175] on link "Home details" at bounding box center [61, 180] width 71 height 11
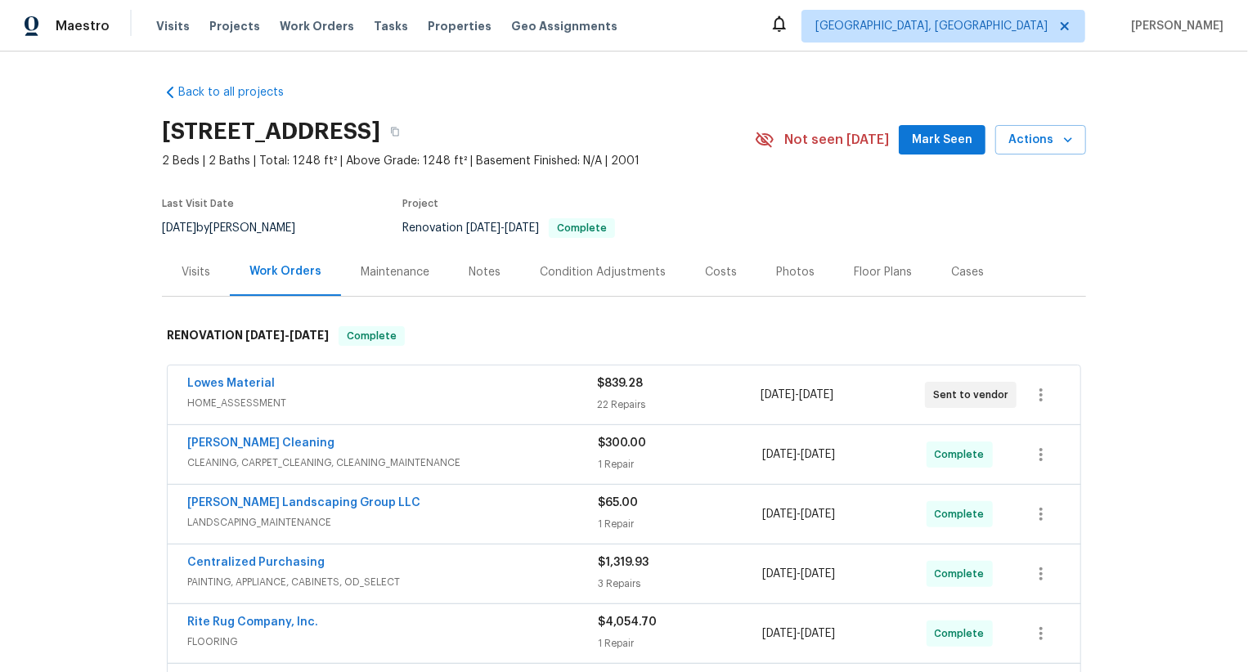
click at [175, 388] on div "Lowes Material HOME_ASSESSMENT $839.28 22 Repairs 8/6/2025 - 8/8/2025 Sent to v…" at bounding box center [624, 395] width 913 height 59
copy link "Lowes Material"
